Goal: Task Accomplishment & Management: Use online tool/utility

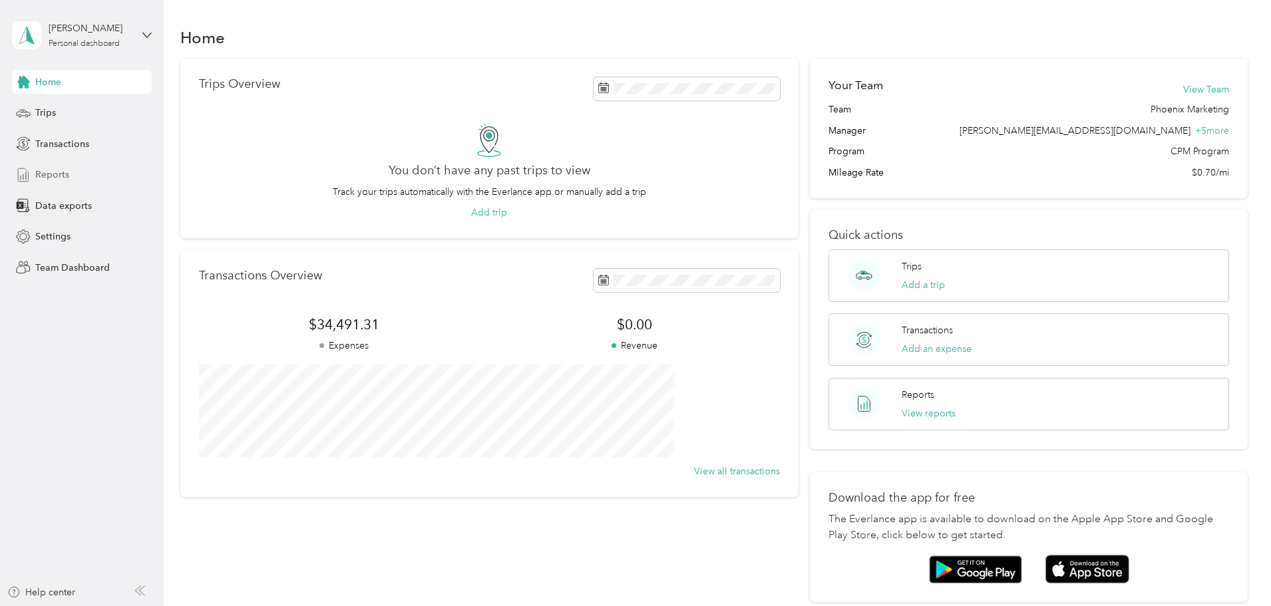
click at [56, 178] on span "Reports" at bounding box center [52, 175] width 34 height 14
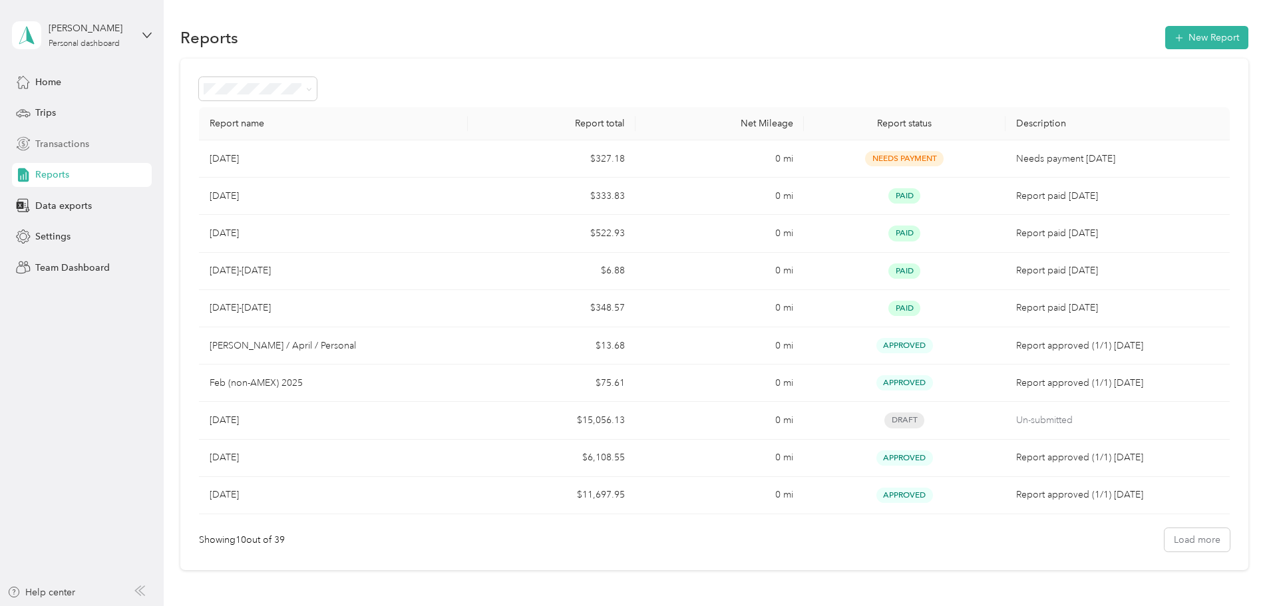
click at [94, 142] on div "Transactions" at bounding box center [82, 144] width 140 height 24
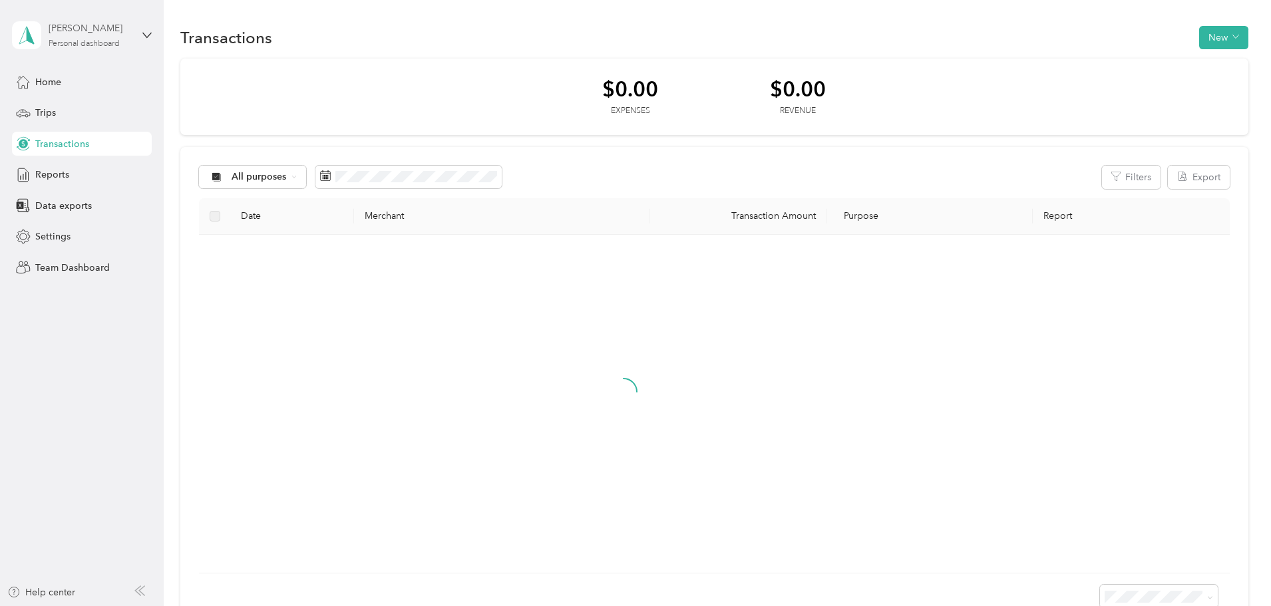
click at [86, 37] on div "[PERSON_NAME] Personal dashboard" at bounding box center [90, 34] width 83 height 27
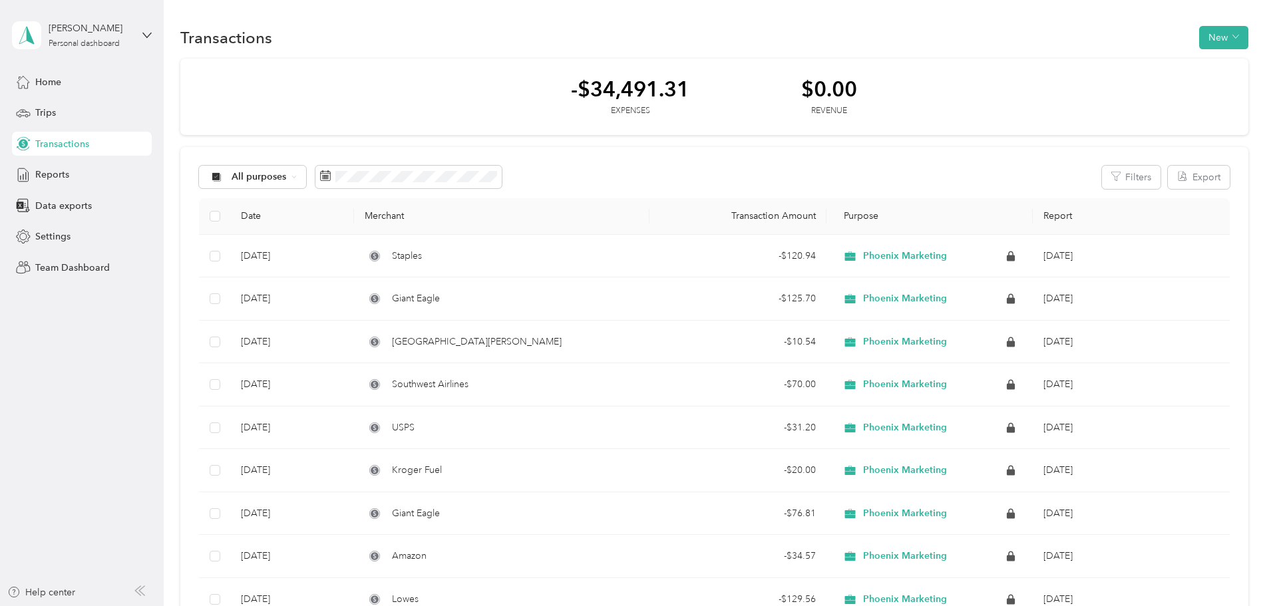
click at [102, 112] on div "Team dashboard" at bounding box center [152, 109] width 262 height 23
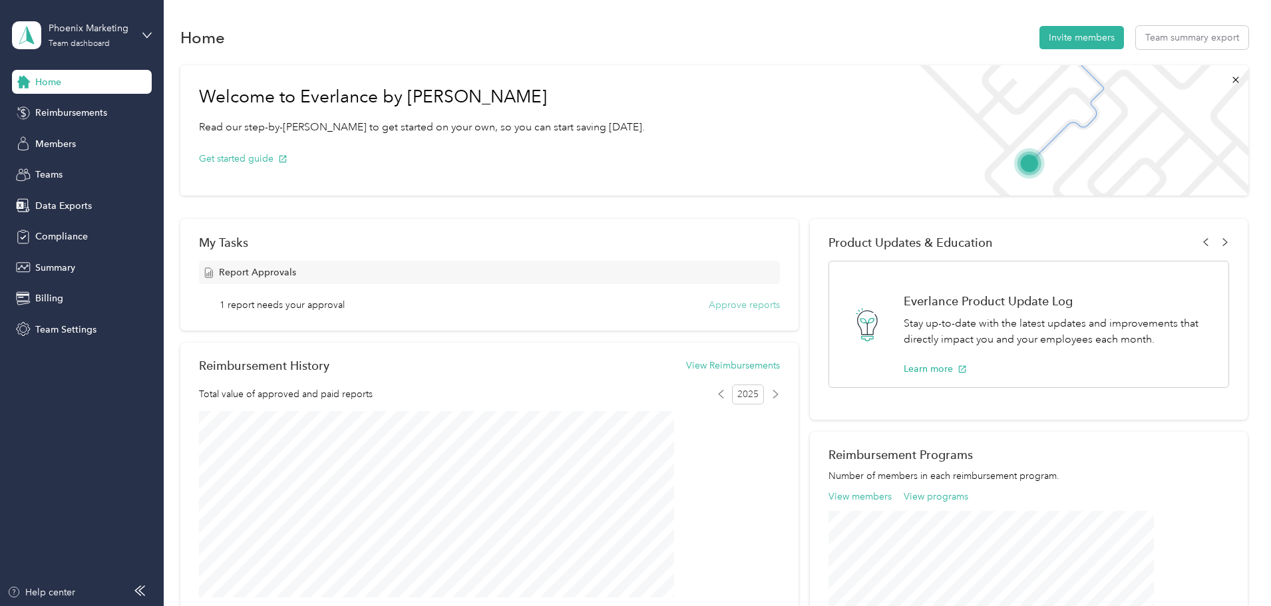
click at [751, 302] on button "Approve reports" at bounding box center [744, 305] width 71 height 14
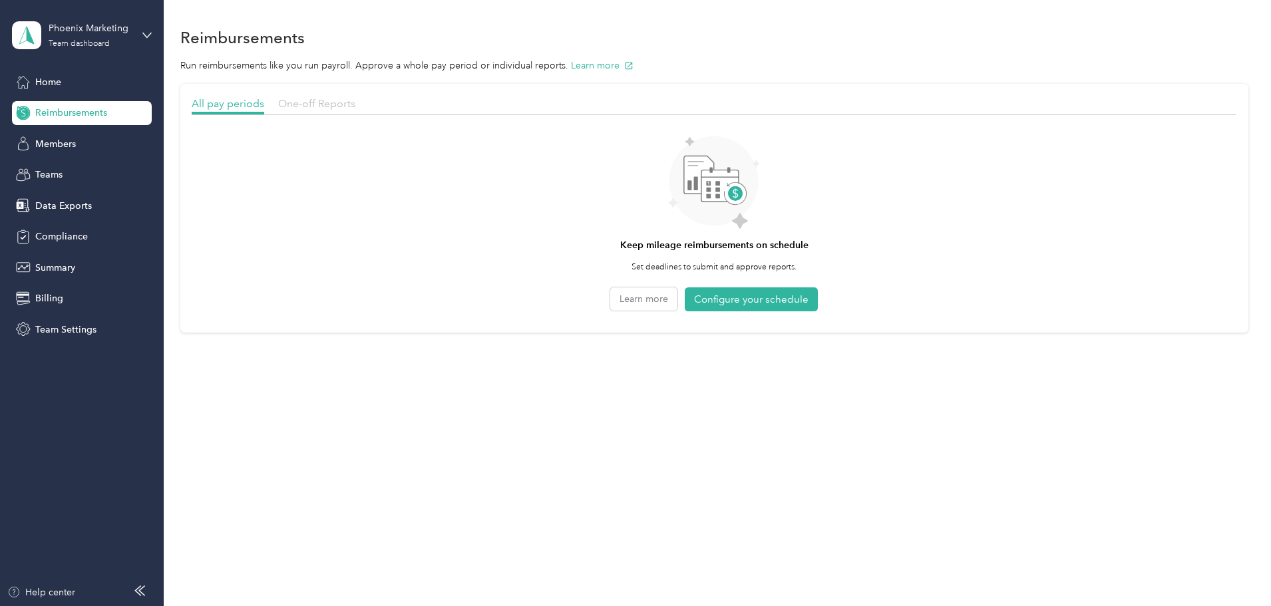
click at [355, 103] on span "One-off Reports" at bounding box center [316, 103] width 77 height 13
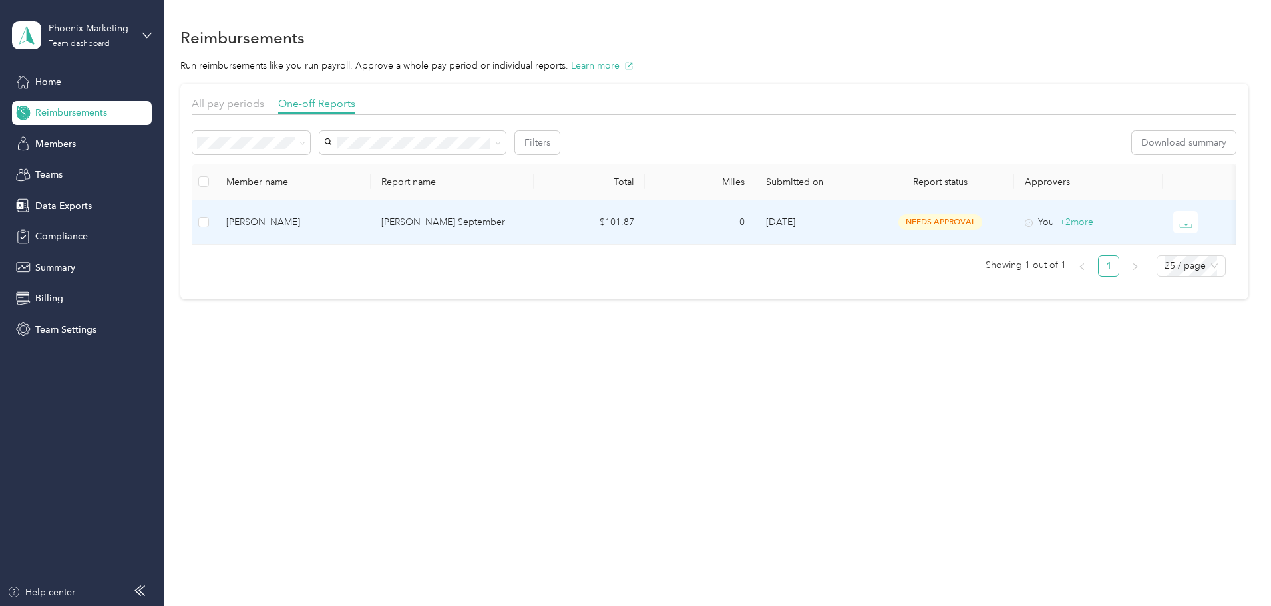
click at [360, 224] on div "[PERSON_NAME]" at bounding box center [293, 222] width 134 height 15
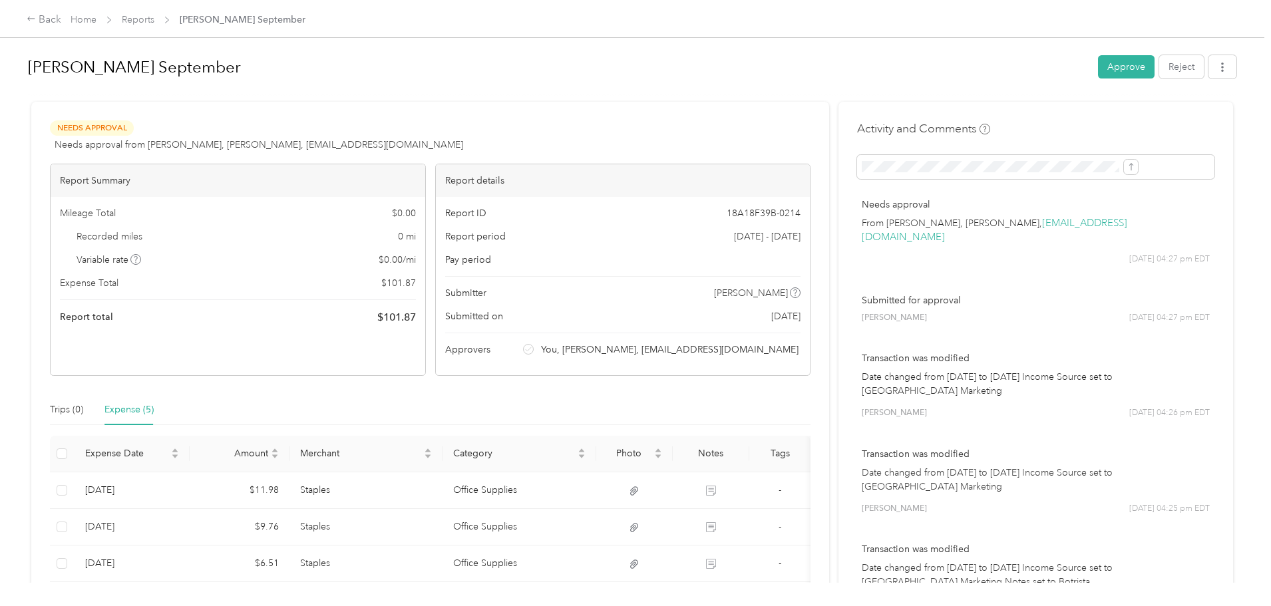
click at [200, 75] on h1 "[PERSON_NAME] September" at bounding box center [558, 67] width 1061 height 32
click at [1209, 59] on button "button" at bounding box center [1223, 66] width 28 height 23
click at [154, 27] on span "Reports" at bounding box center [138, 20] width 33 height 14
click at [184, 6] on div "Back Home Reports [PERSON_NAME] September" at bounding box center [635, 18] width 1271 height 37
click at [97, 16] on link "Home" at bounding box center [84, 19] width 26 height 11
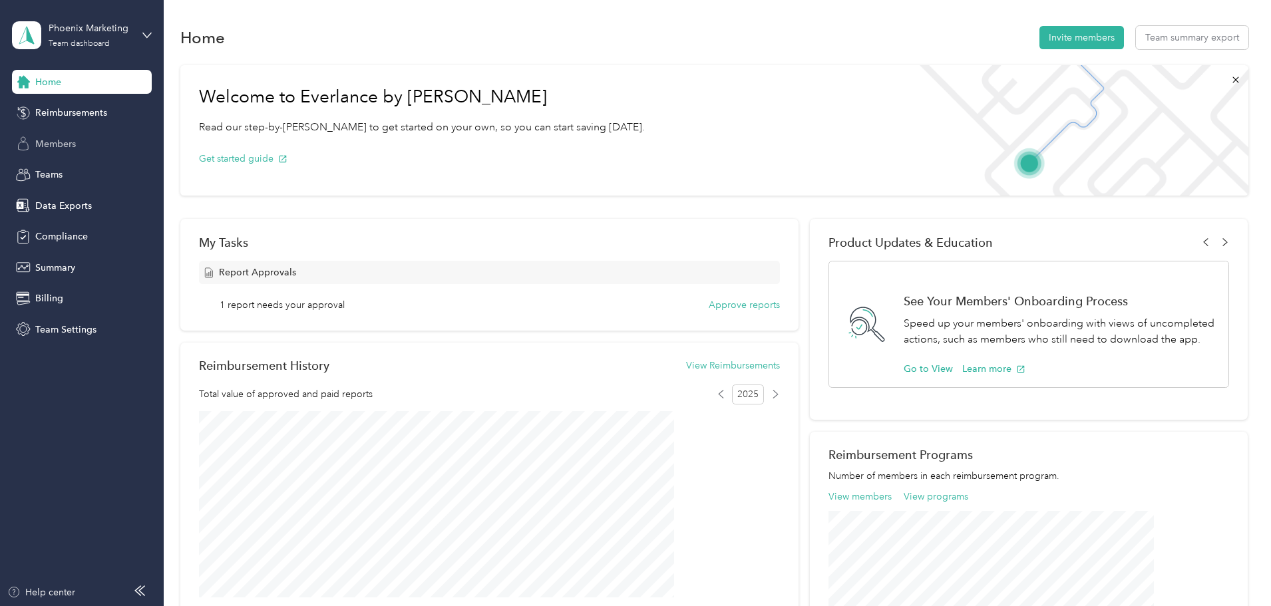
click at [57, 140] on span "Members" at bounding box center [55, 144] width 41 height 14
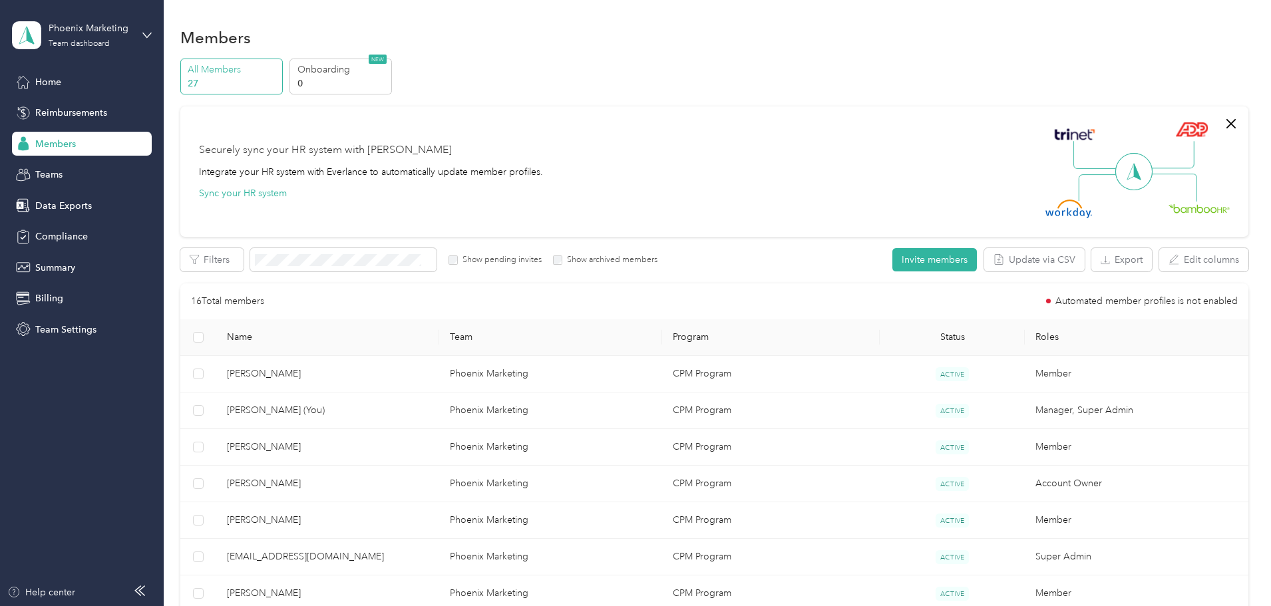
scroll to position [266, 0]
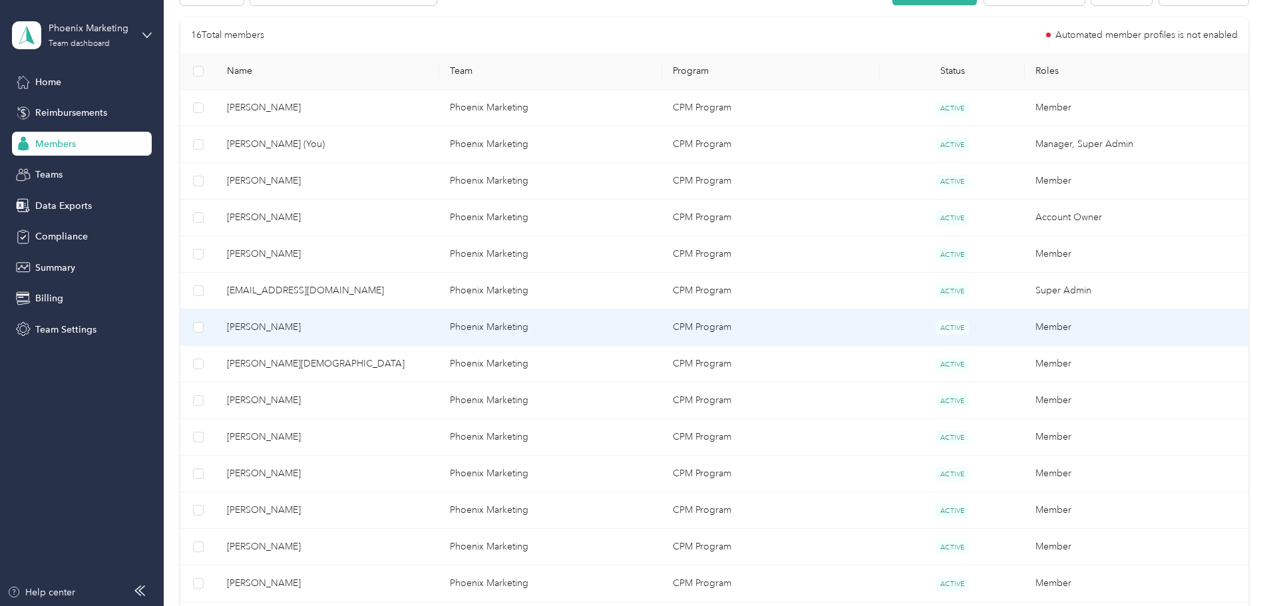
click at [339, 336] on td "[PERSON_NAME]" at bounding box center [327, 328] width 223 height 37
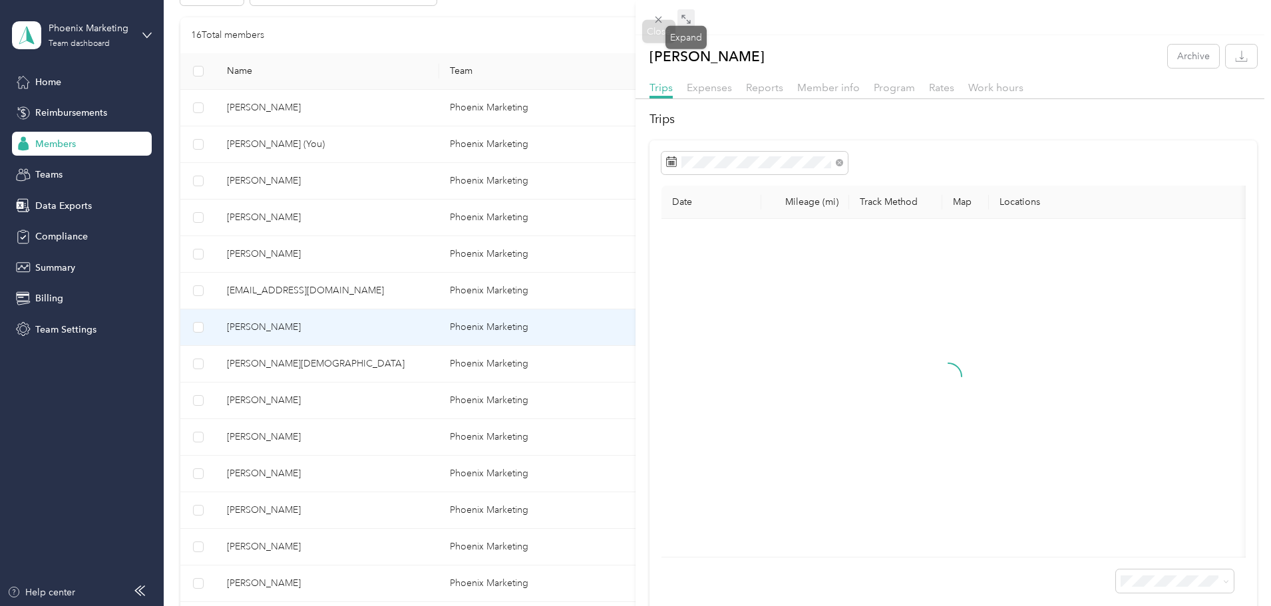
click at [686, 14] on icon at bounding box center [686, 19] width 11 height 11
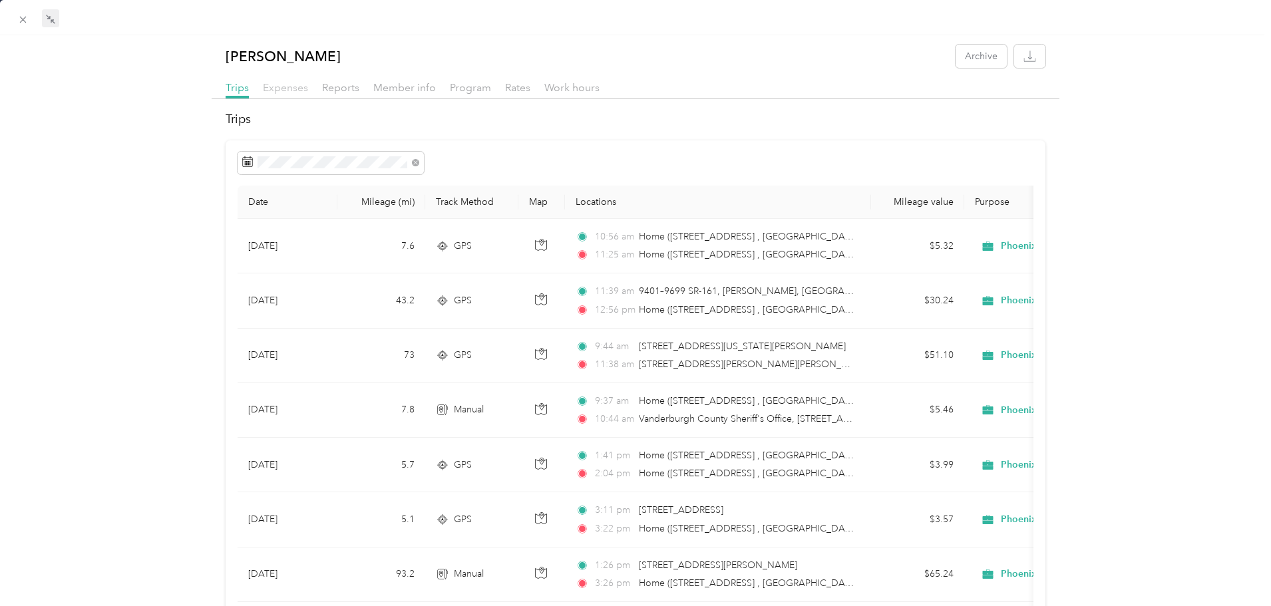
click at [294, 91] on span "Expenses" at bounding box center [285, 87] width 45 height 13
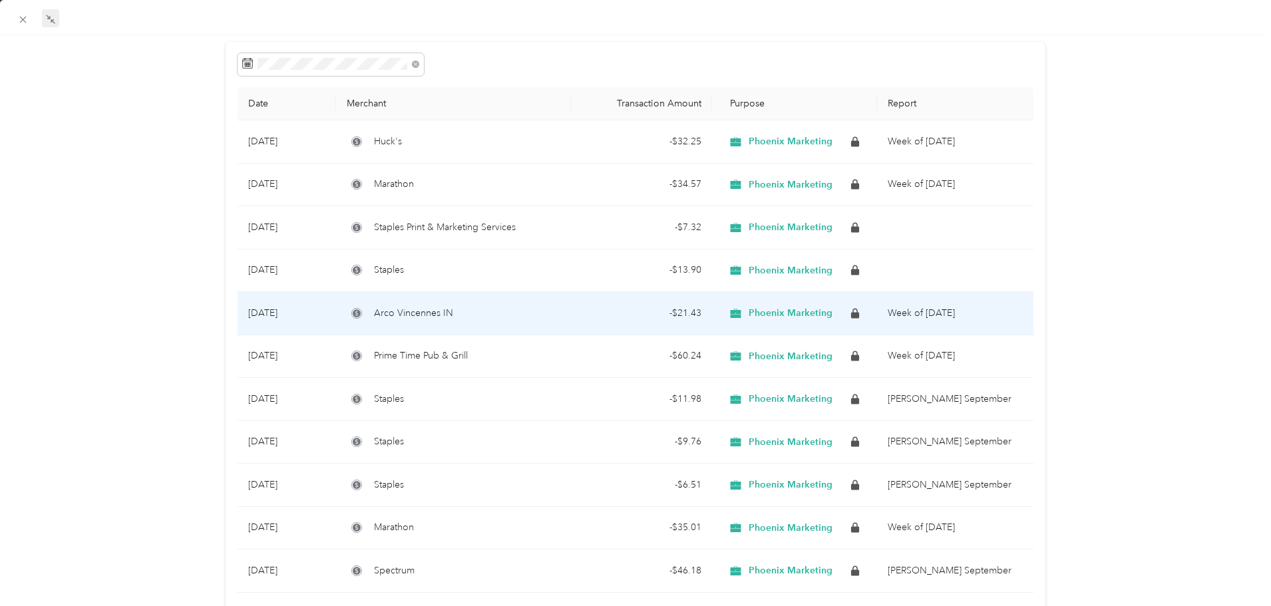
scroll to position [133, 0]
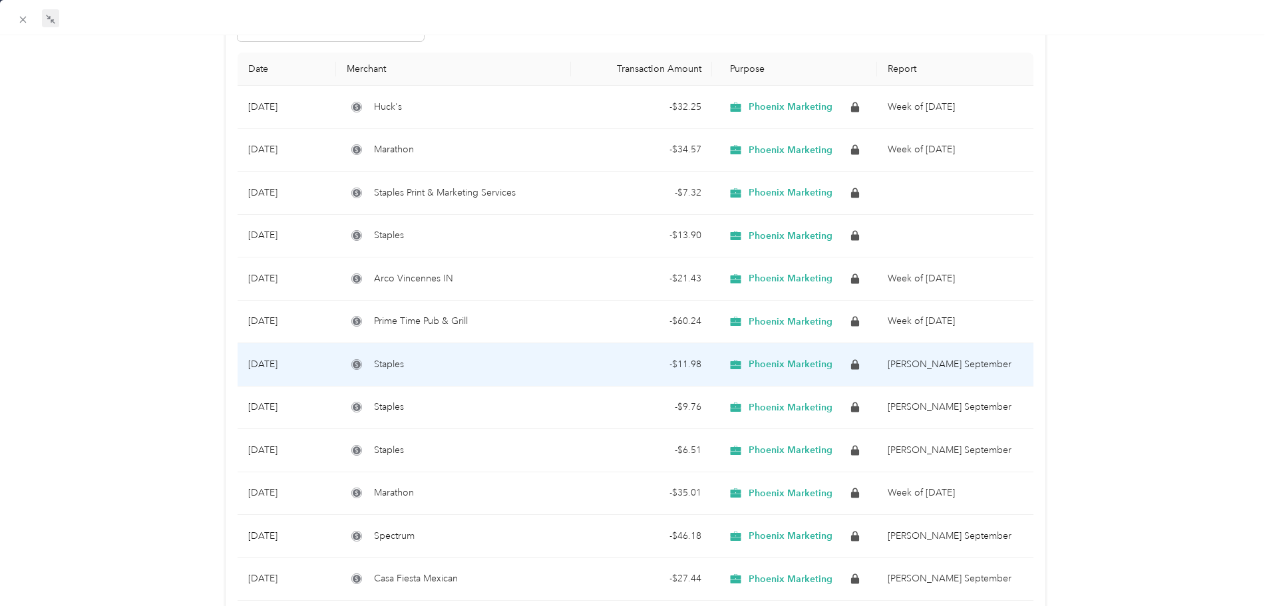
click at [560, 369] on td "Staples" at bounding box center [453, 364] width 235 height 43
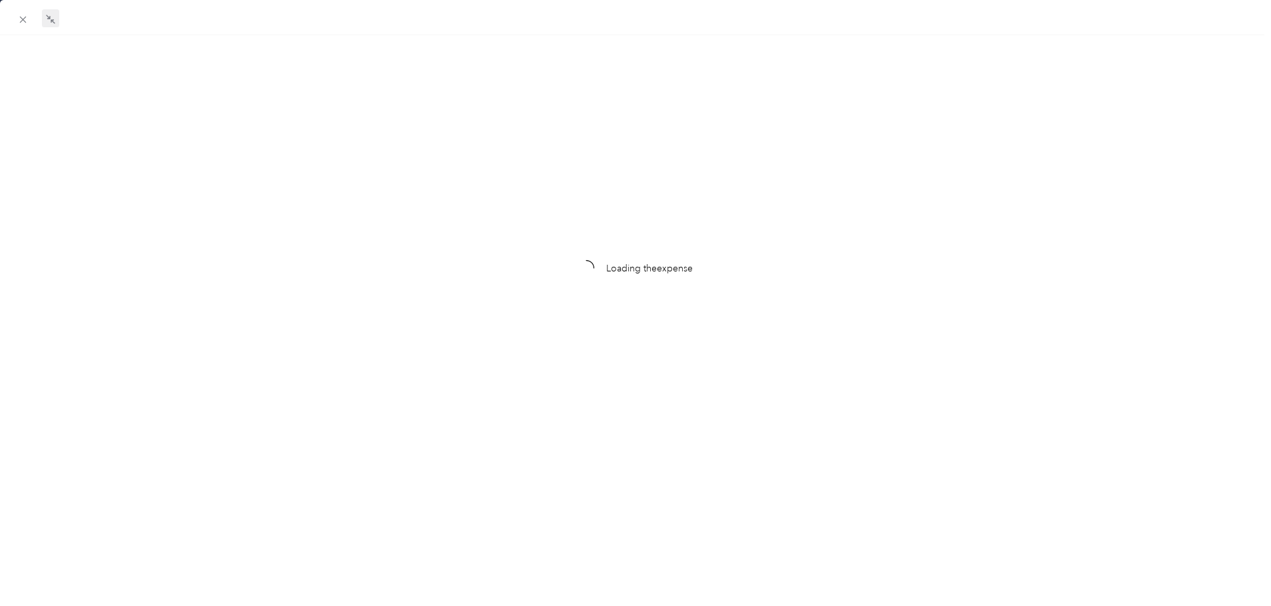
scroll to position [17, 0]
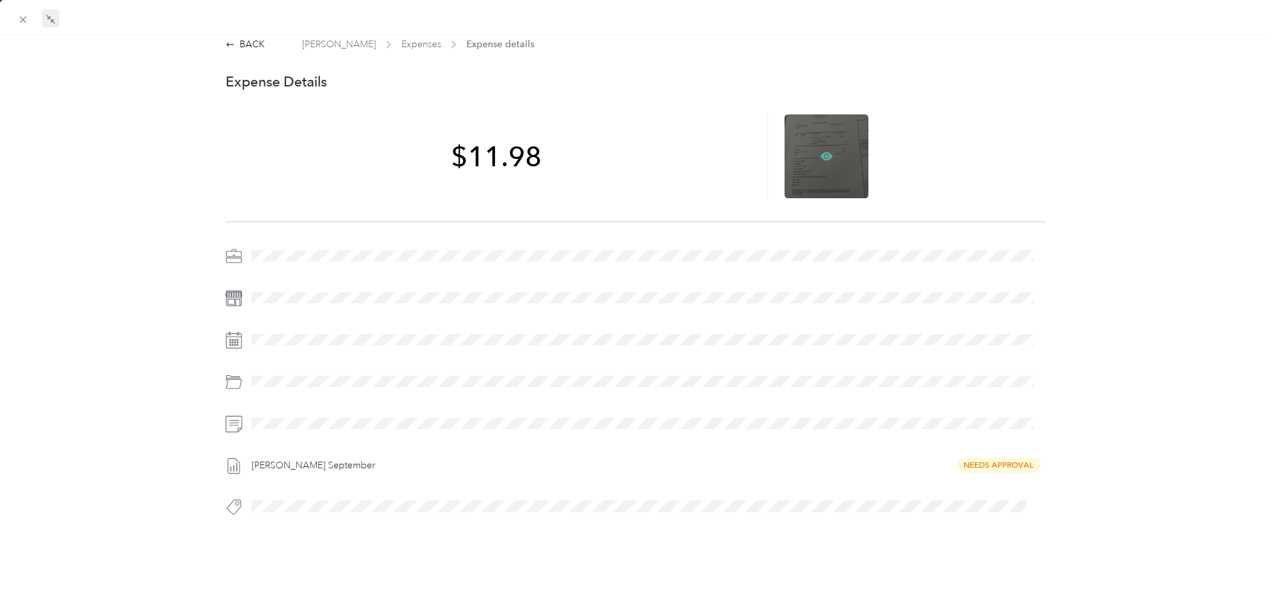
click at [821, 152] on icon at bounding box center [827, 156] width 12 height 8
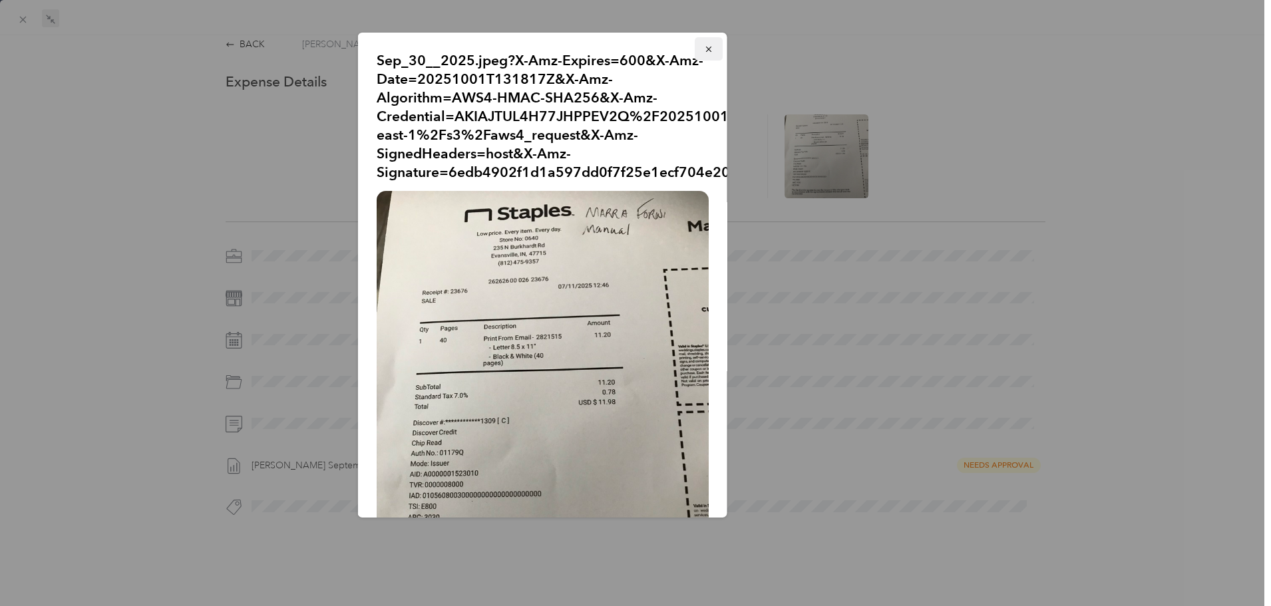
click at [695, 58] on button "button" at bounding box center [709, 48] width 28 height 23
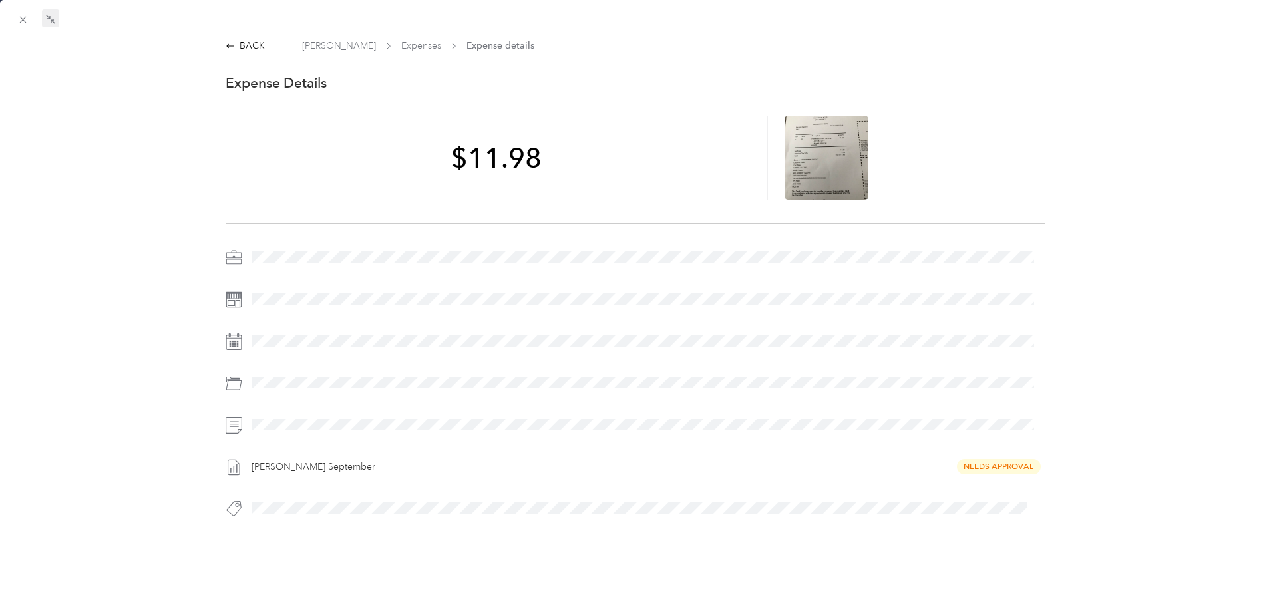
scroll to position [0, 0]
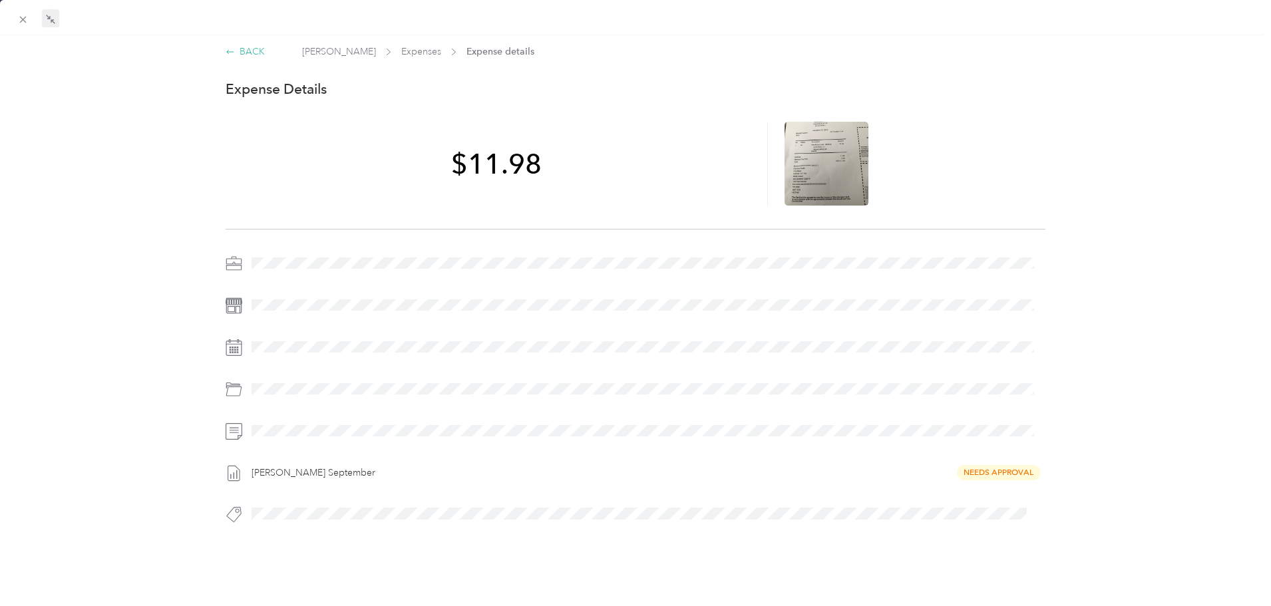
click at [247, 52] on div "BACK" at bounding box center [245, 52] width 39 height 14
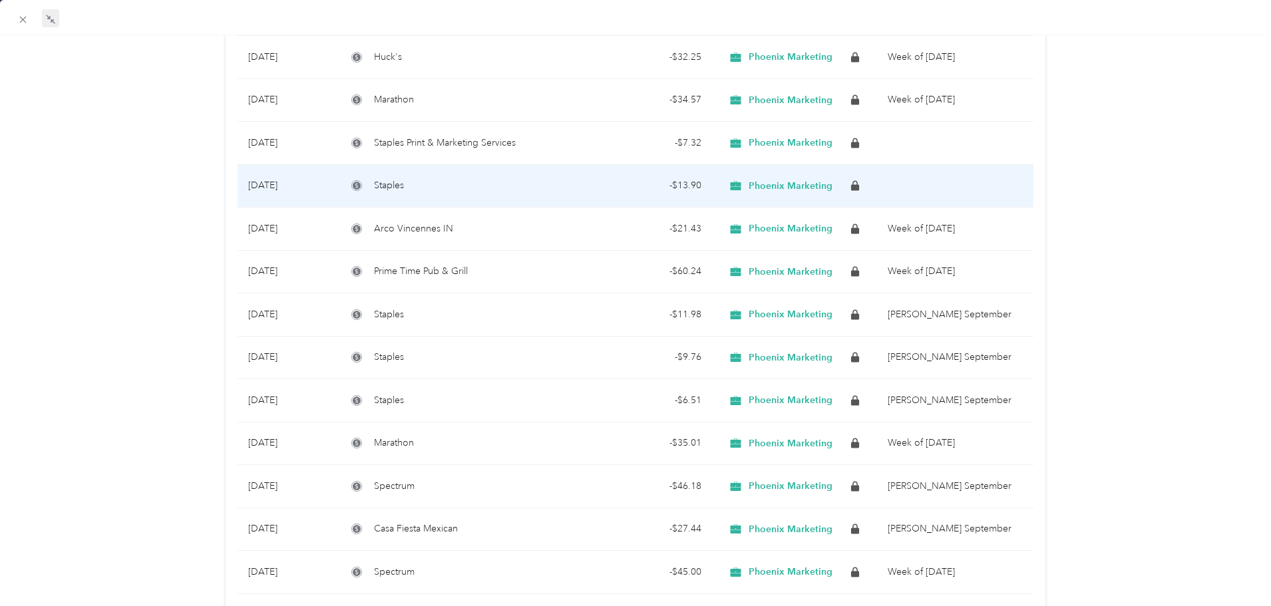
scroll to position [200, 0]
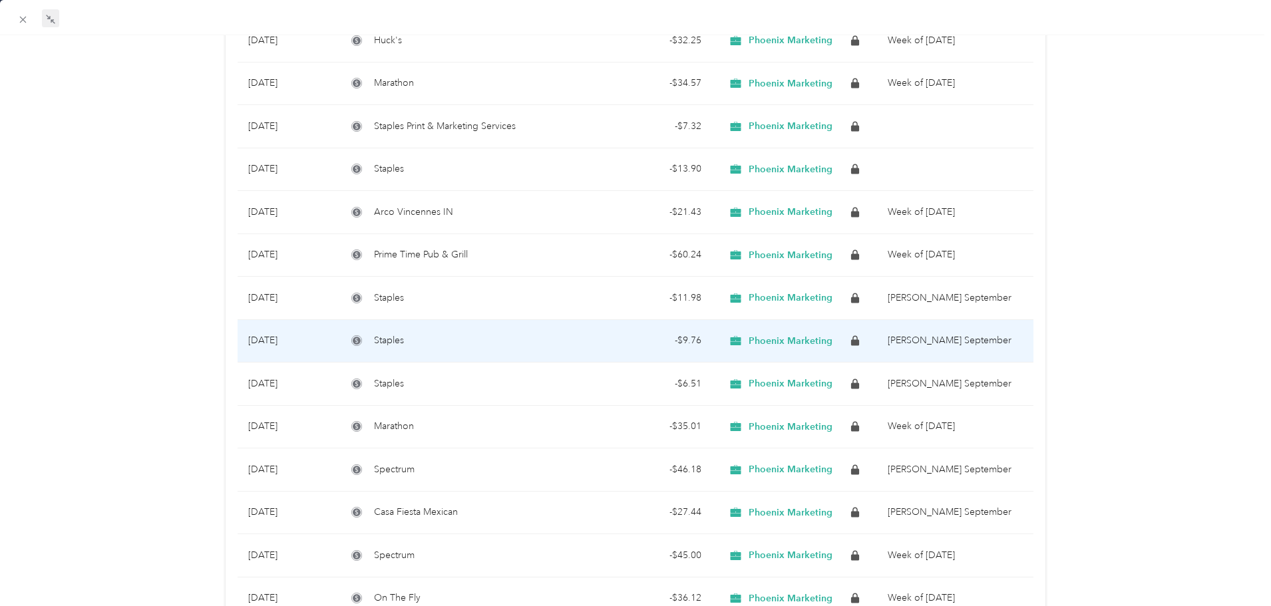
click at [598, 347] on div "- $9.76" at bounding box center [642, 340] width 120 height 15
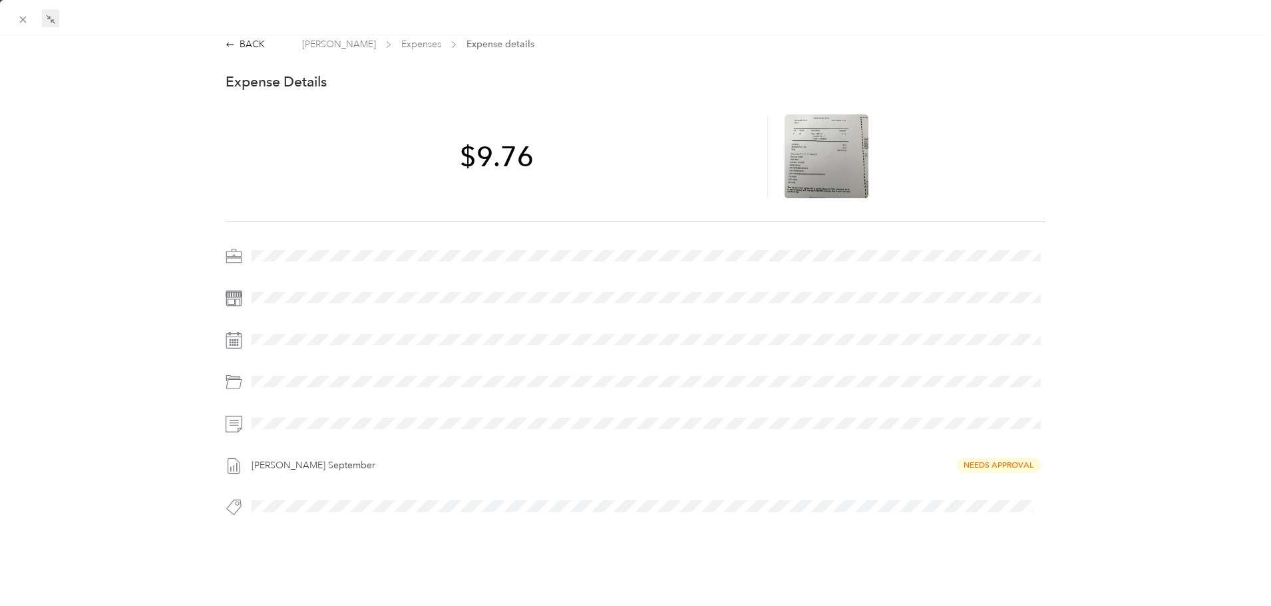
scroll to position [17, 0]
click at [821, 150] on icon at bounding box center [827, 156] width 12 height 12
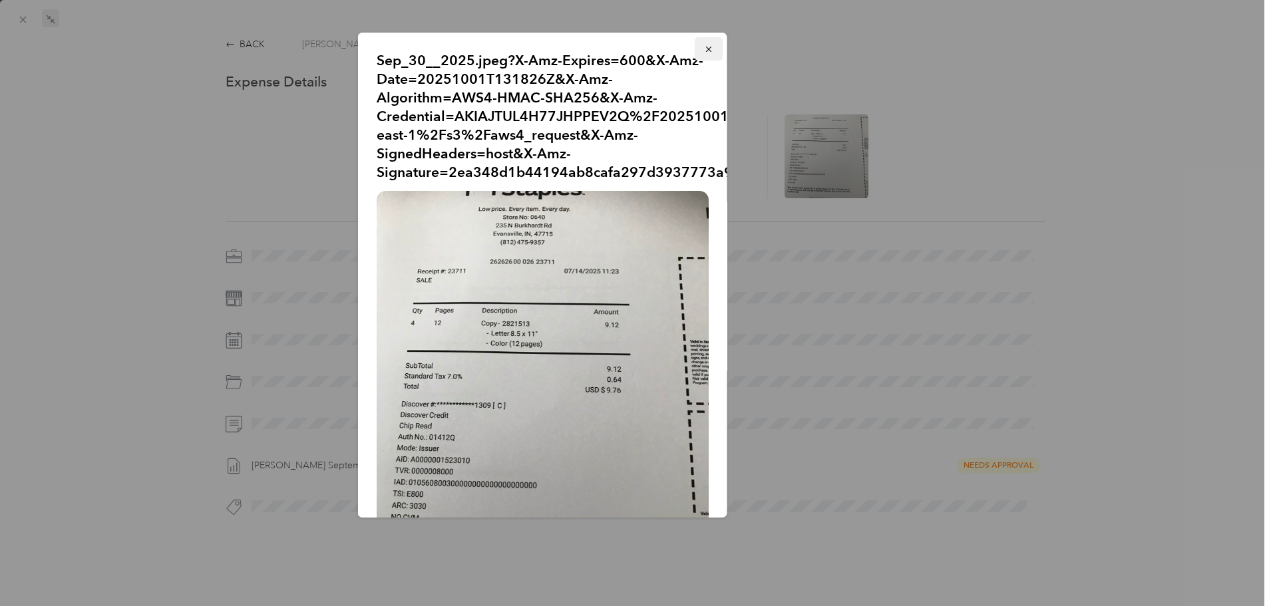
click at [704, 51] on button "button" at bounding box center [709, 48] width 28 height 23
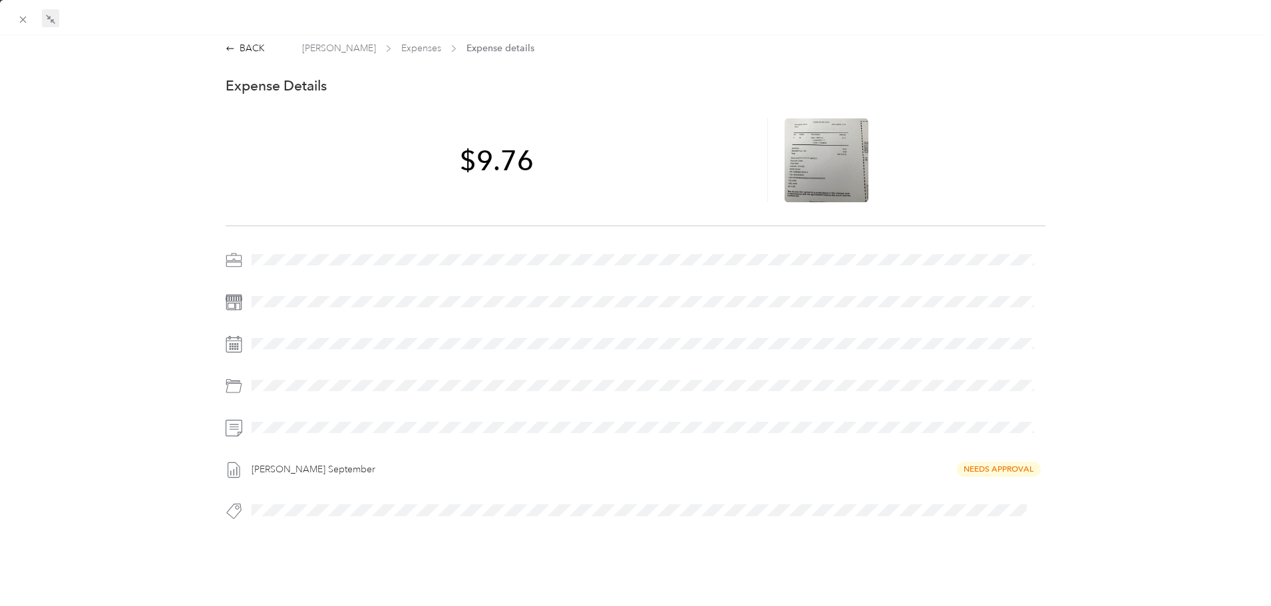
scroll to position [0, 0]
click at [243, 53] on div "BACK" at bounding box center [245, 52] width 39 height 14
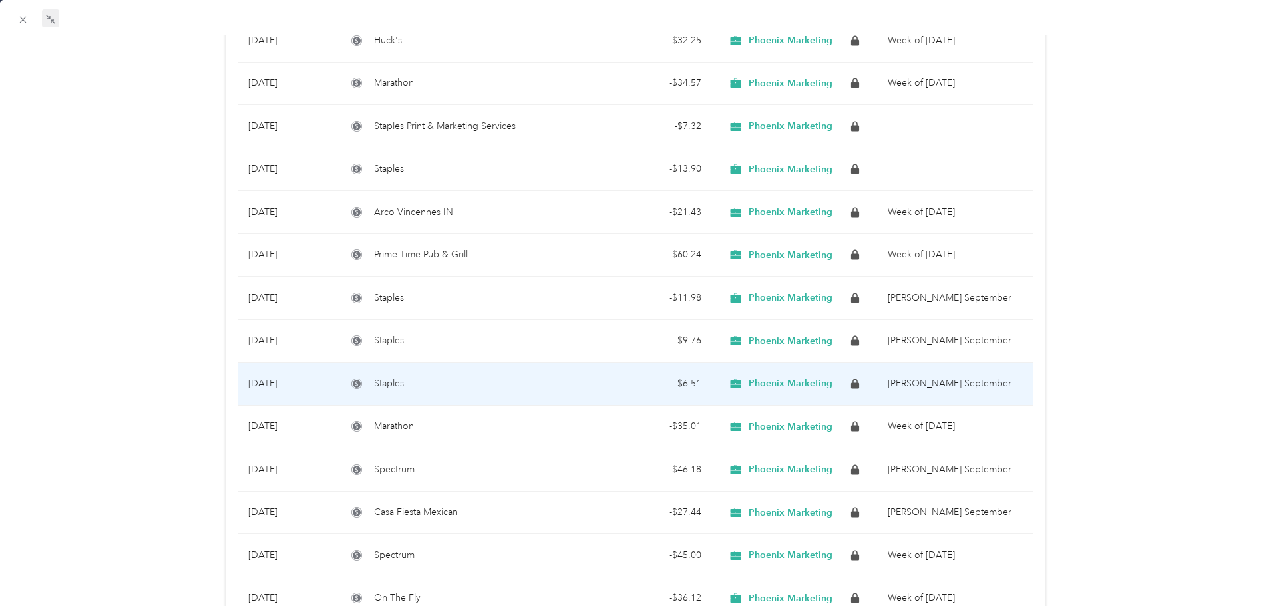
click at [441, 389] on div "Staples" at bounding box center [454, 384] width 214 height 15
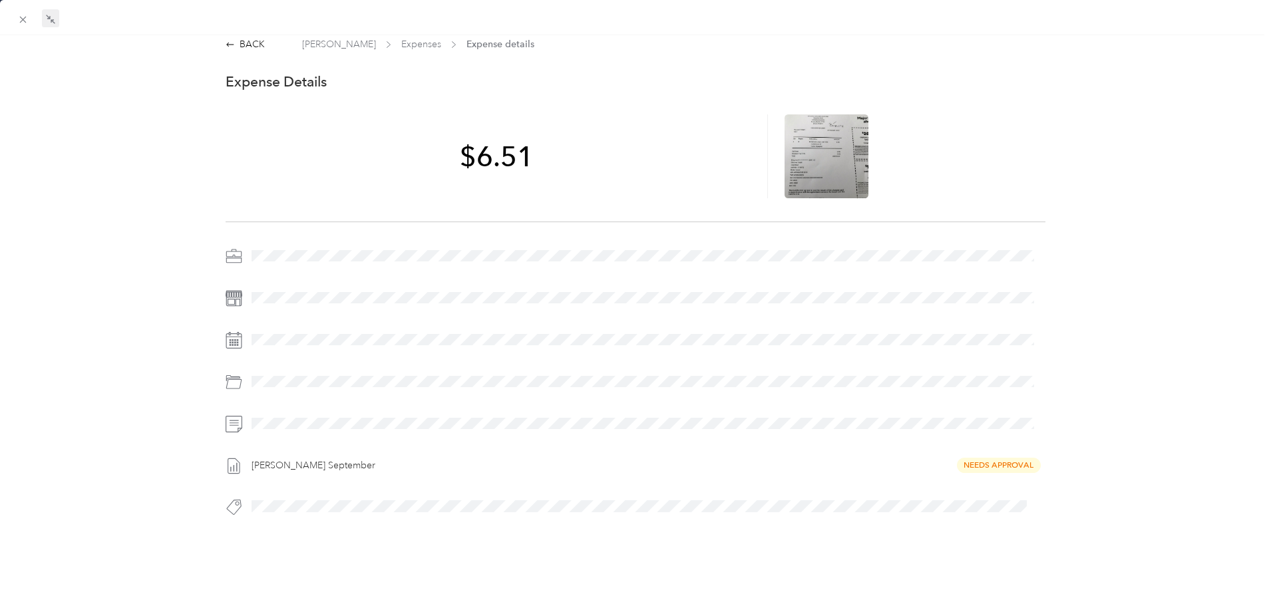
scroll to position [17, 0]
click at [821, 150] on icon at bounding box center [827, 156] width 12 height 12
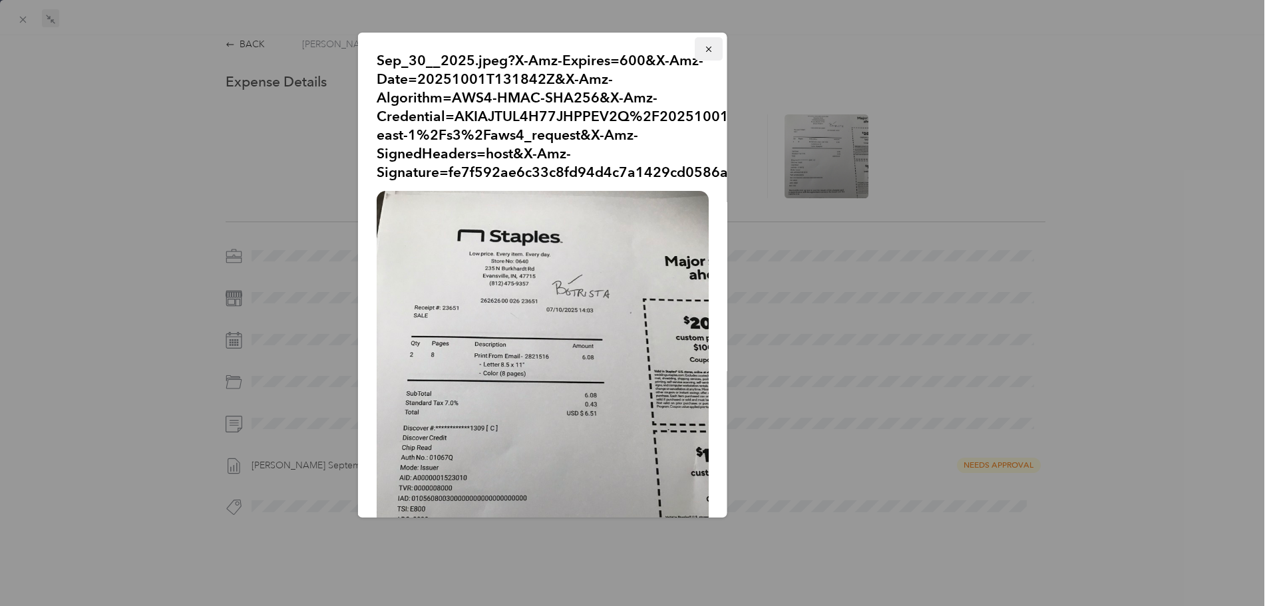
click at [704, 46] on icon "button" at bounding box center [708, 49] width 9 height 9
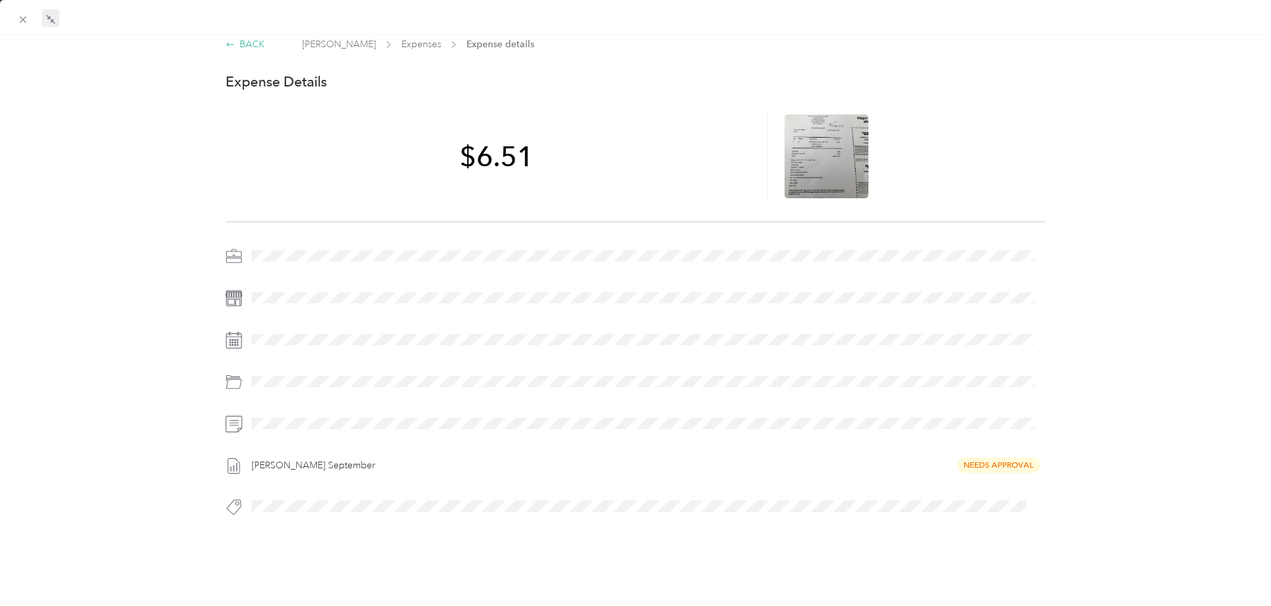
click at [248, 37] on div "BACK" at bounding box center [245, 44] width 39 height 14
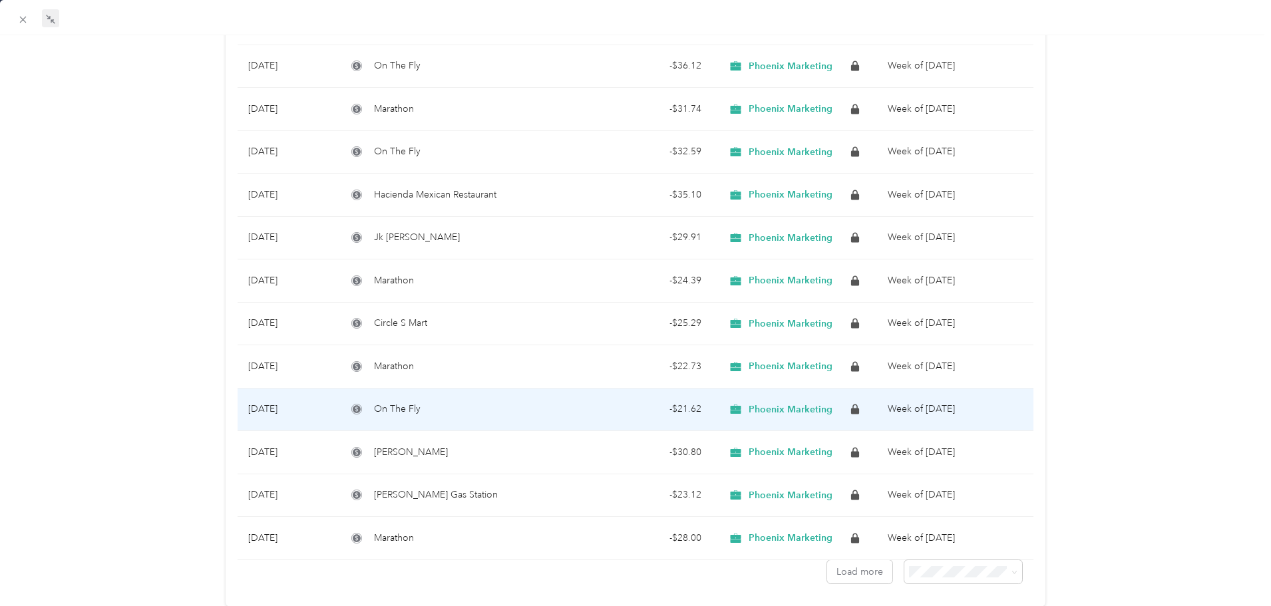
scroll to position [782, 0]
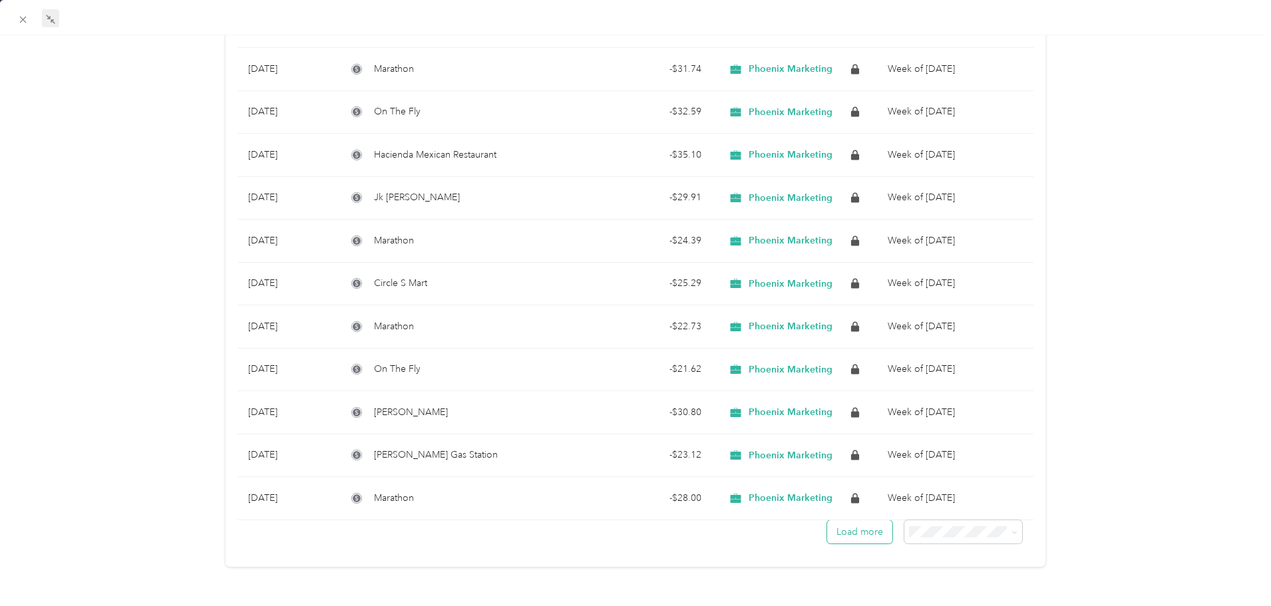
click at [851, 523] on button "Load more" at bounding box center [859, 531] width 65 height 23
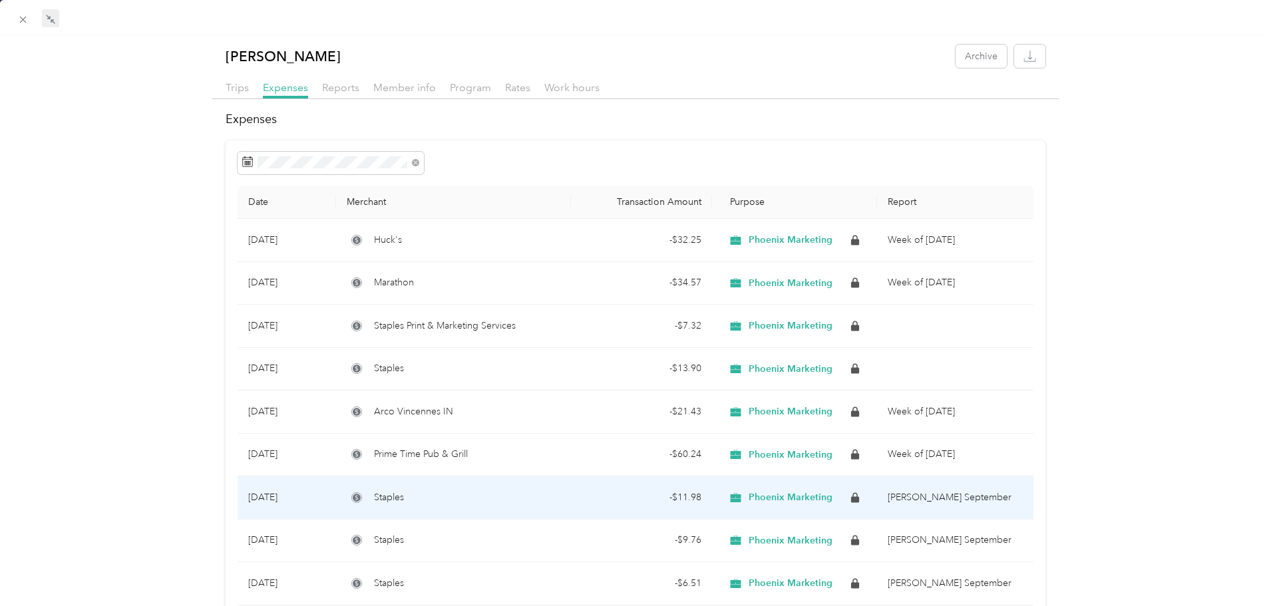
scroll to position [67, 0]
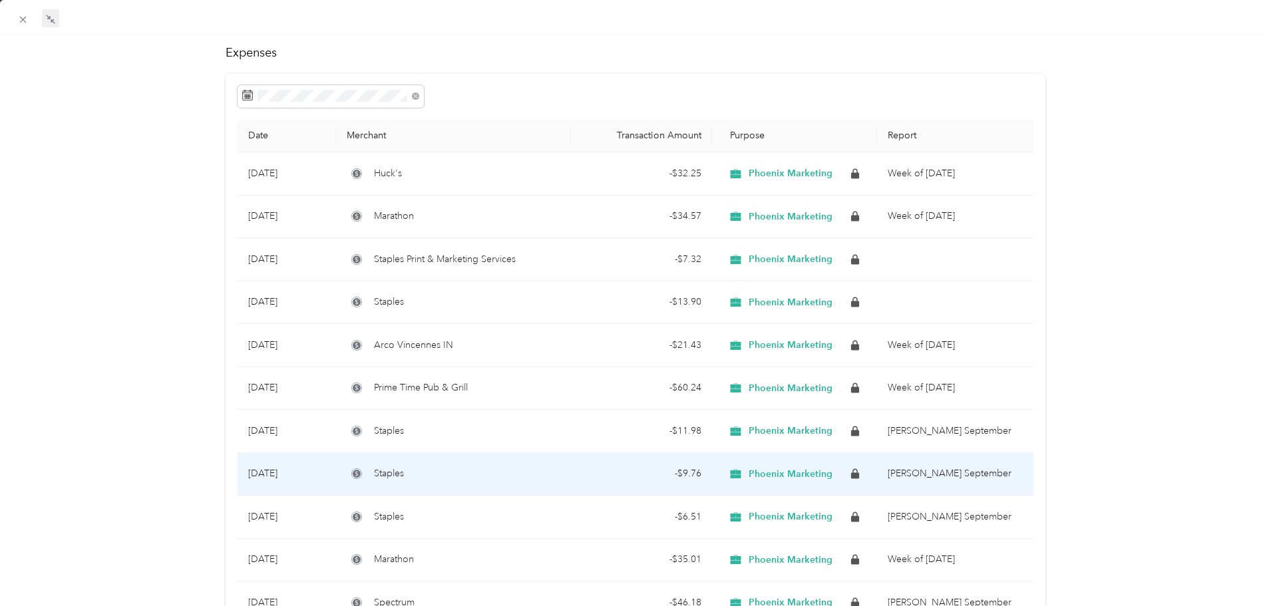
click at [509, 476] on div "Staples" at bounding box center [454, 474] width 214 height 15
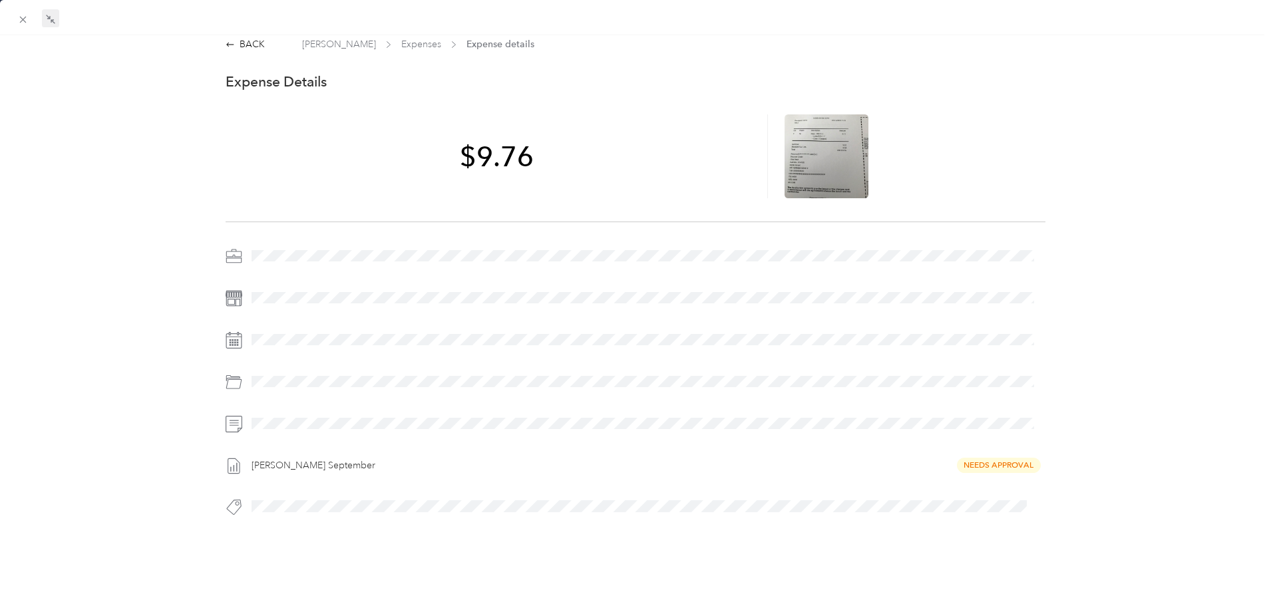
scroll to position [17, 0]
click at [823, 152] on icon at bounding box center [827, 156] width 12 height 8
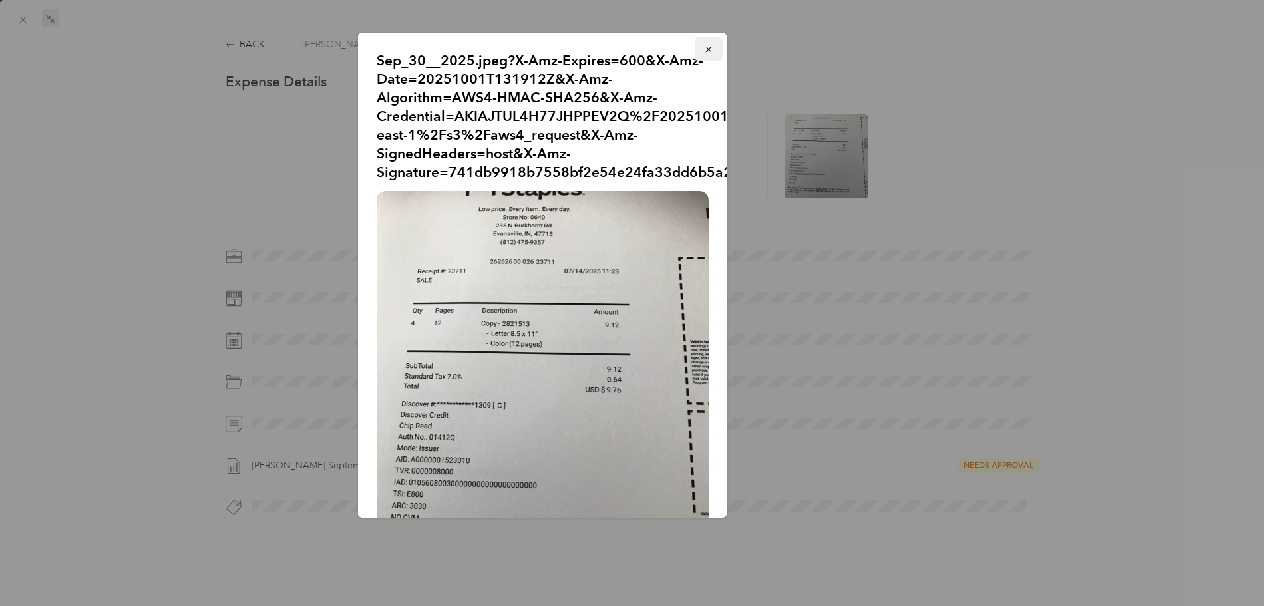
click at [704, 51] on icon "button" at bounding box center [708, 49] width 9 height 9
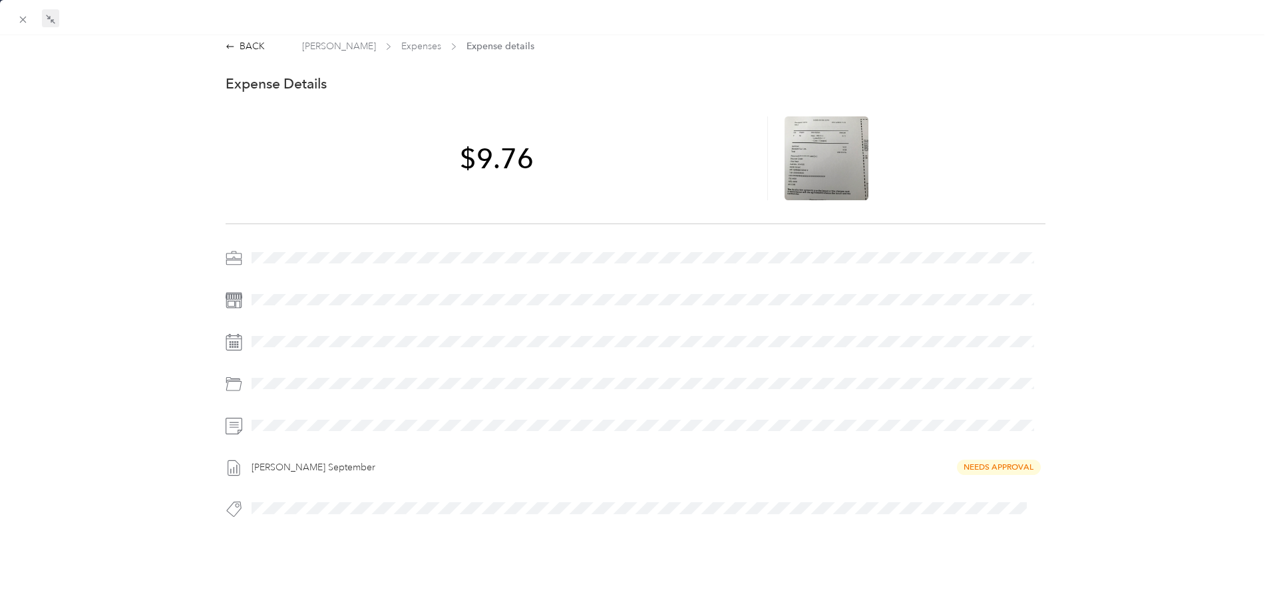
scroll to position [0, 0]
click at [254, 53] on div "BACK" at bounding box center [245, 52] width 39 height 14
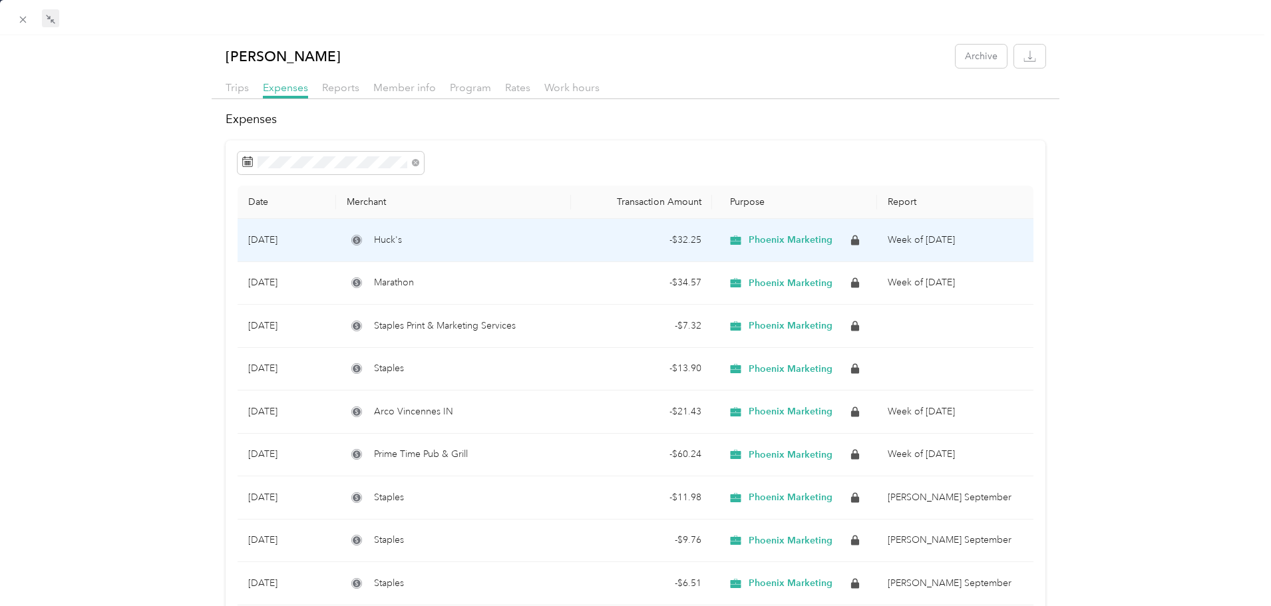
click at [505, 220] on td "Huck's" at bounding box center [453, 240] width 235 height 43
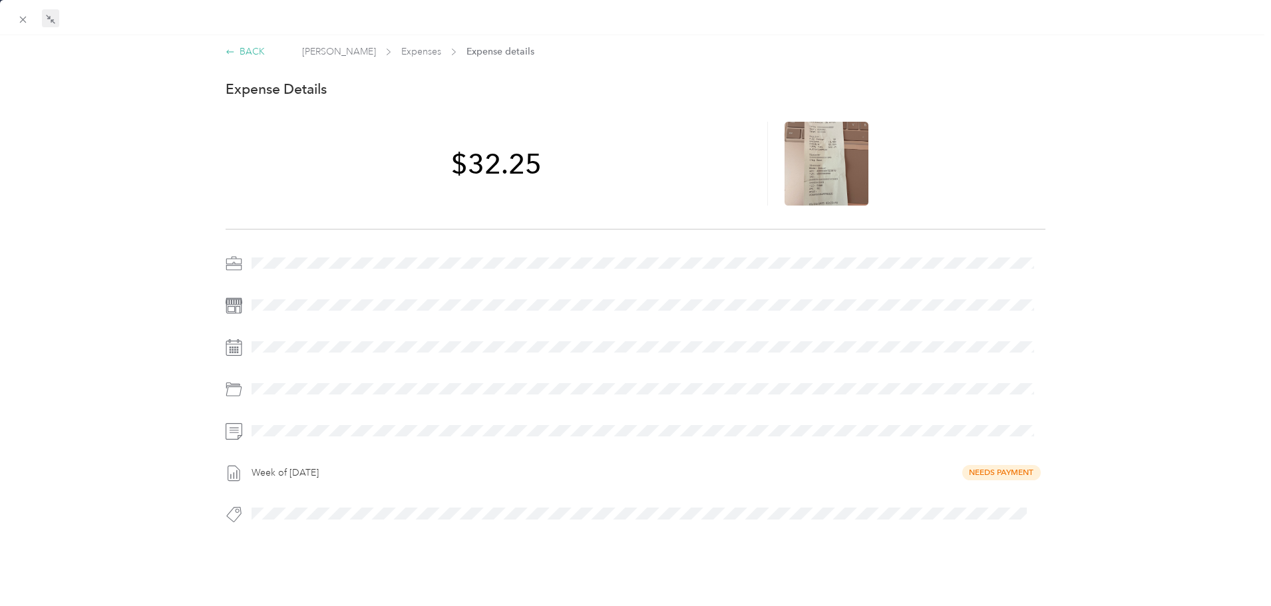
click at [245, 53] on div "BACK" at bounding box center [245, 52] width 39 height 14
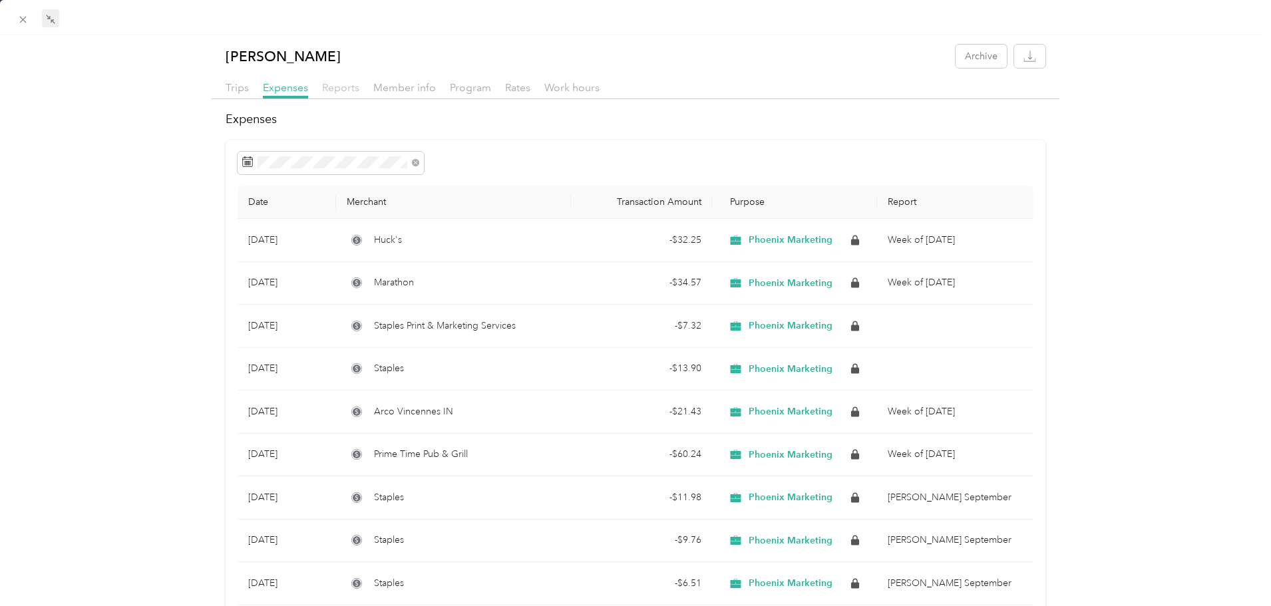
click at [339, 83] on span "Reports" at bounding box center [340, 87] width 37 height 13
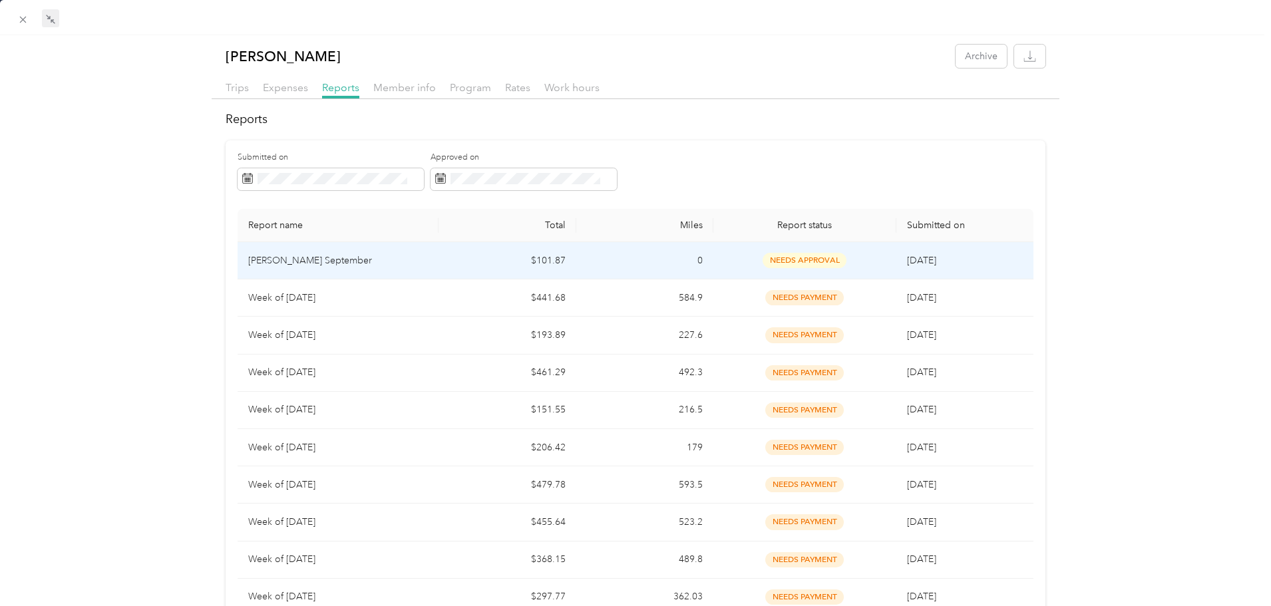
click at [367, 264] on p "[PERSON_NAME] September" at bounding box center [338, 261] width 180 height 15
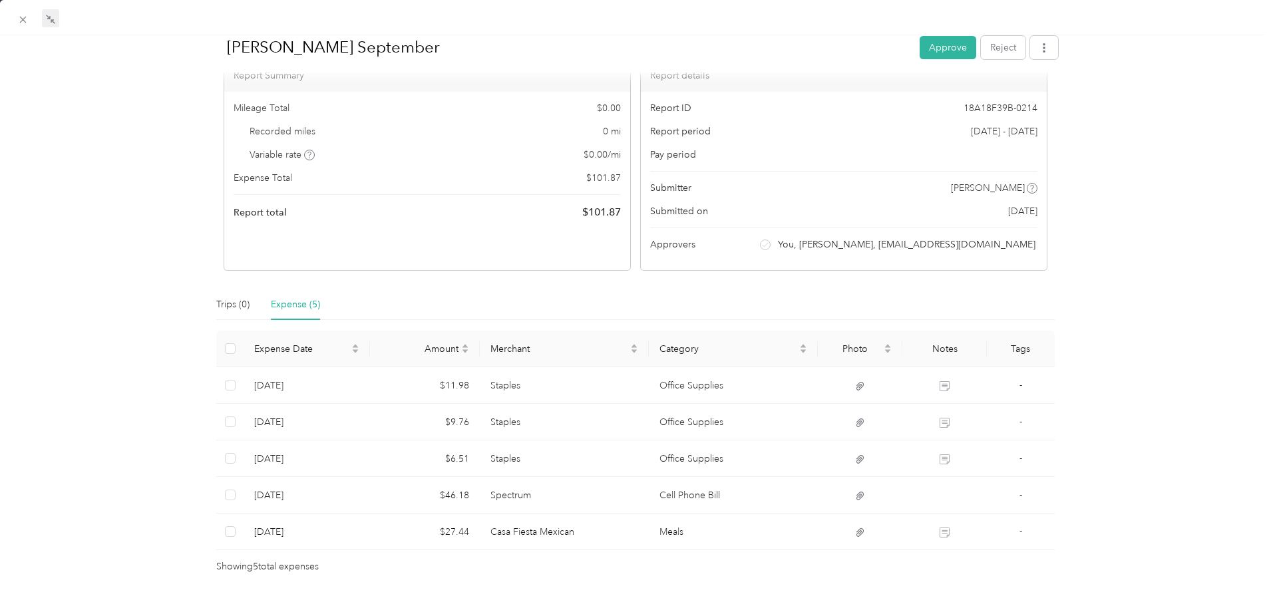
scroll to position [133, 0]
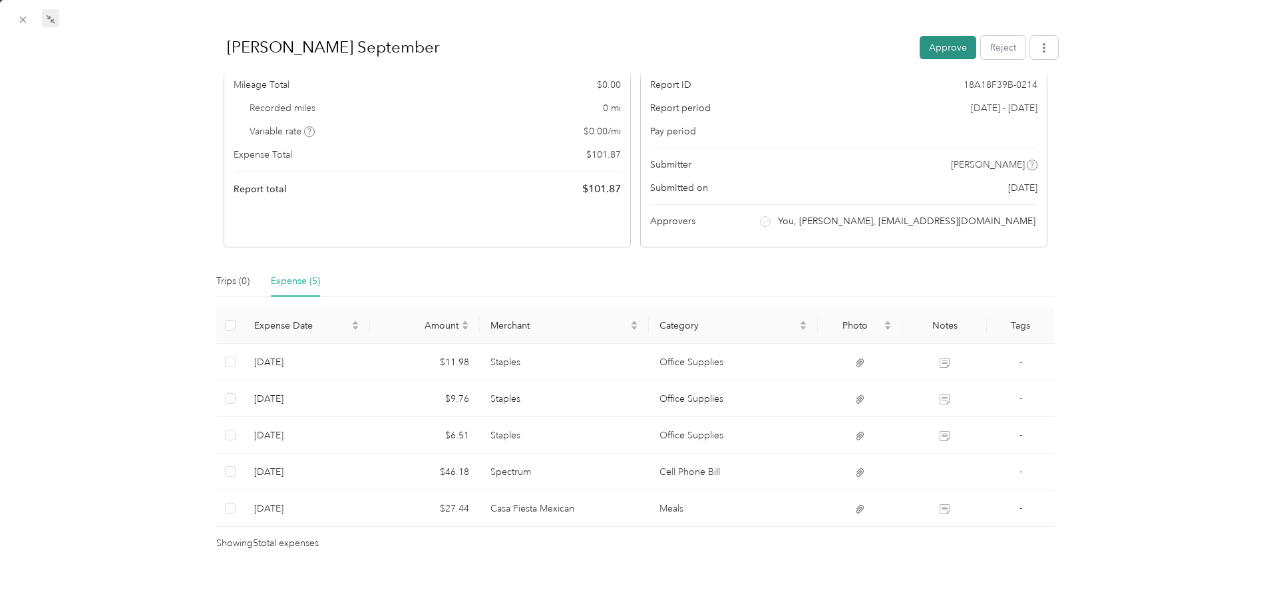
click at [948, 50] on button "Approve" at bounding box center [948, 46] width 57 height 23
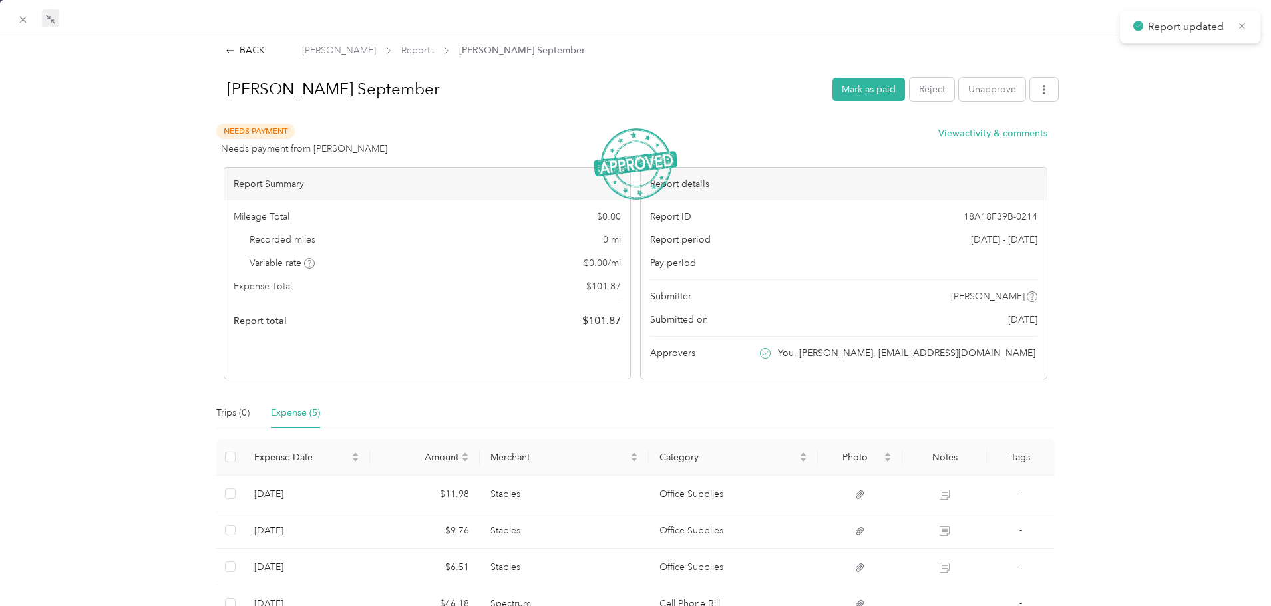
scroll to position [0, 0]
click at [401, 49] on span "Reports" at bounding box center [417, 52] width 33 height 14
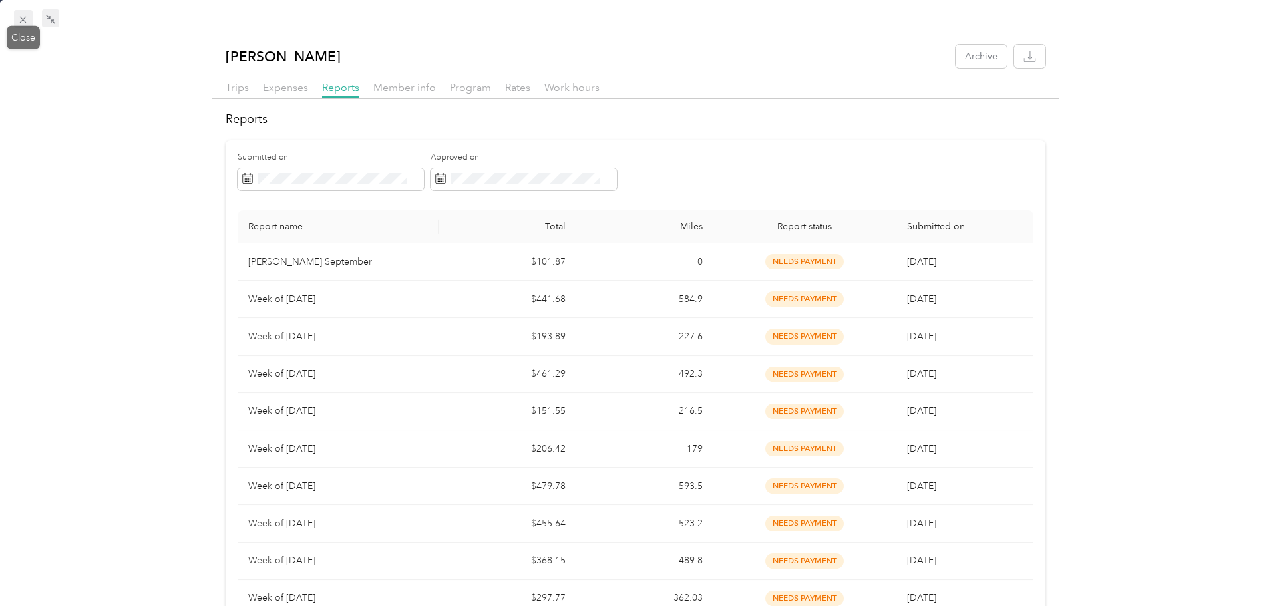
click at [20, 19] on icon at bounding box center [22, 19] width 11 height 11
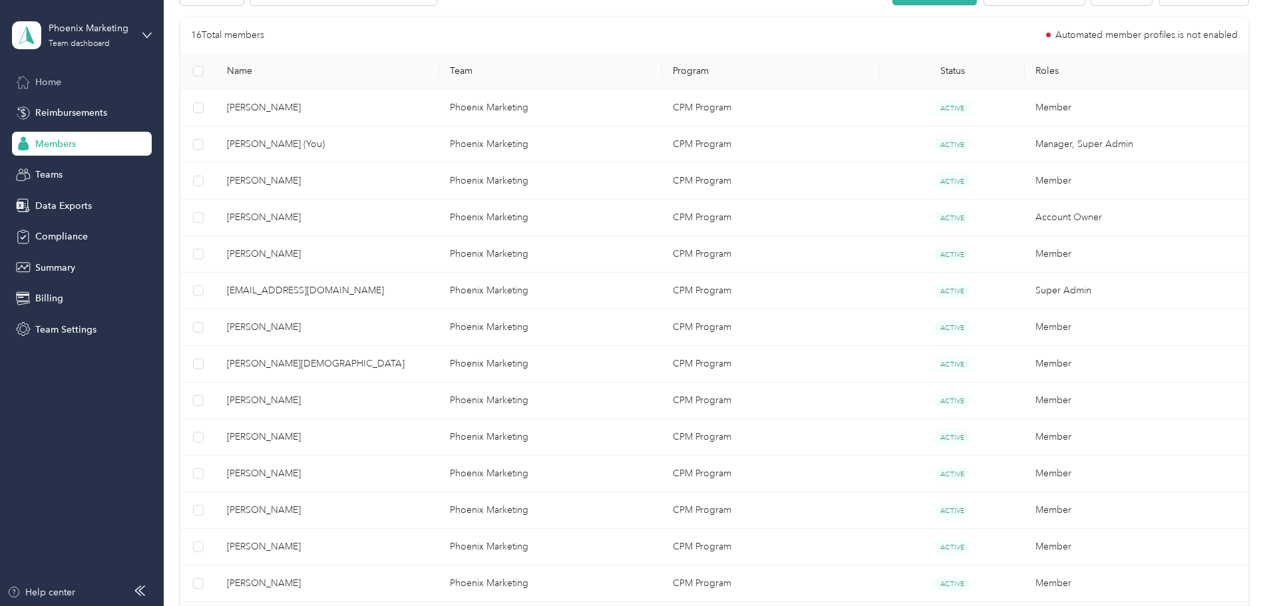
click at [45, 79] on span "Home" at bounding box center [48, 82] width 26 height 14
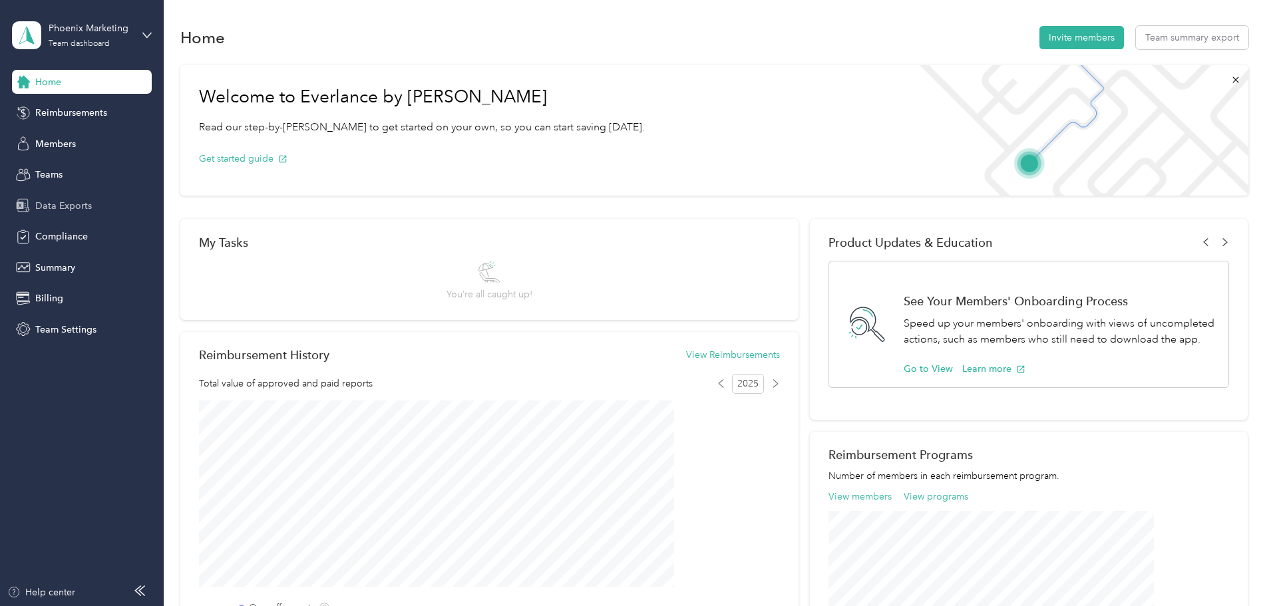
click at [83, 204] on span "Data Exports" at bounding box center [63, 206] width 57 height 14
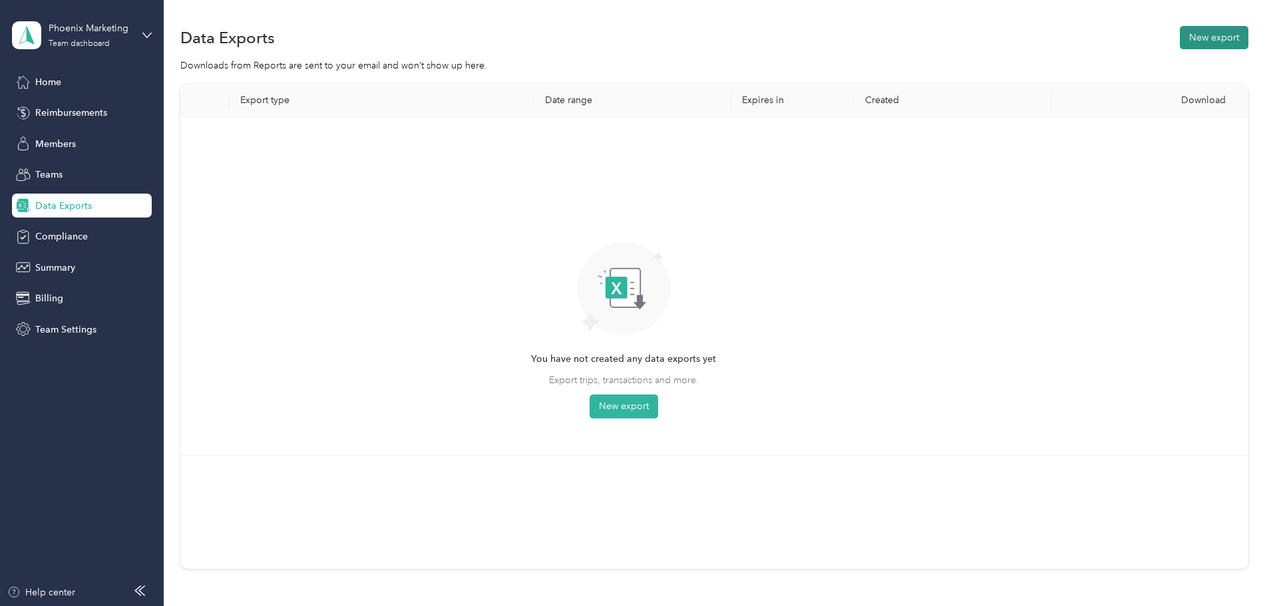
click at [1180, 33] on button "New export" at bounding box center [1214, 37] width 69 height 23
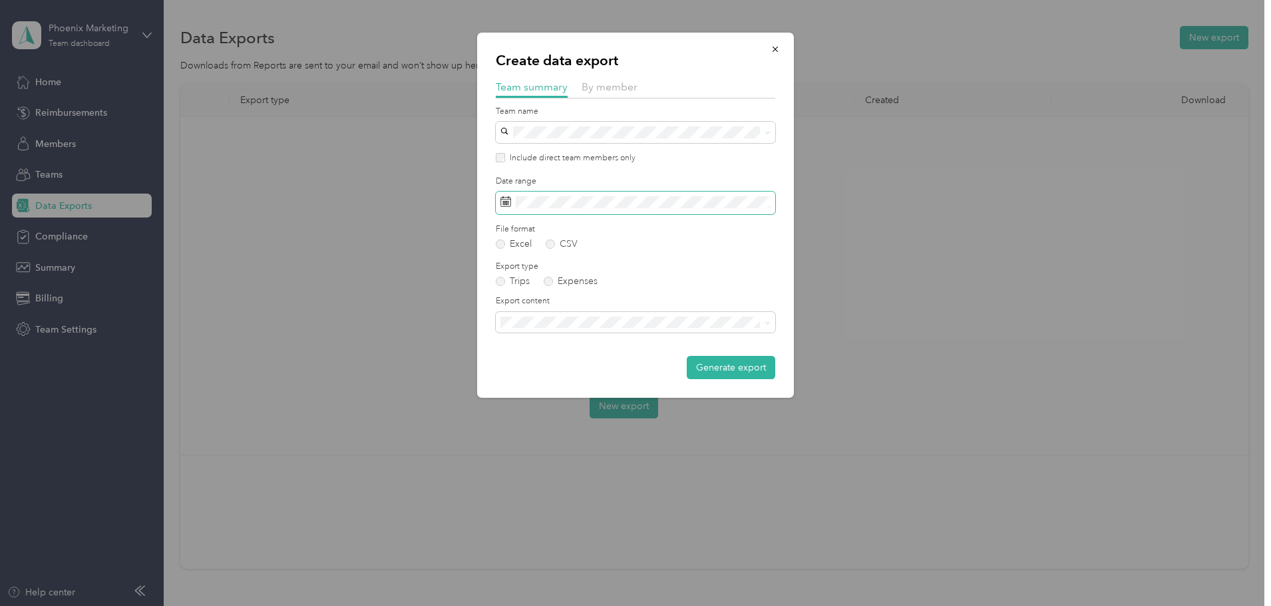
click at [507, 206] on icon at bounding box center [506, 201] width 11 height 11
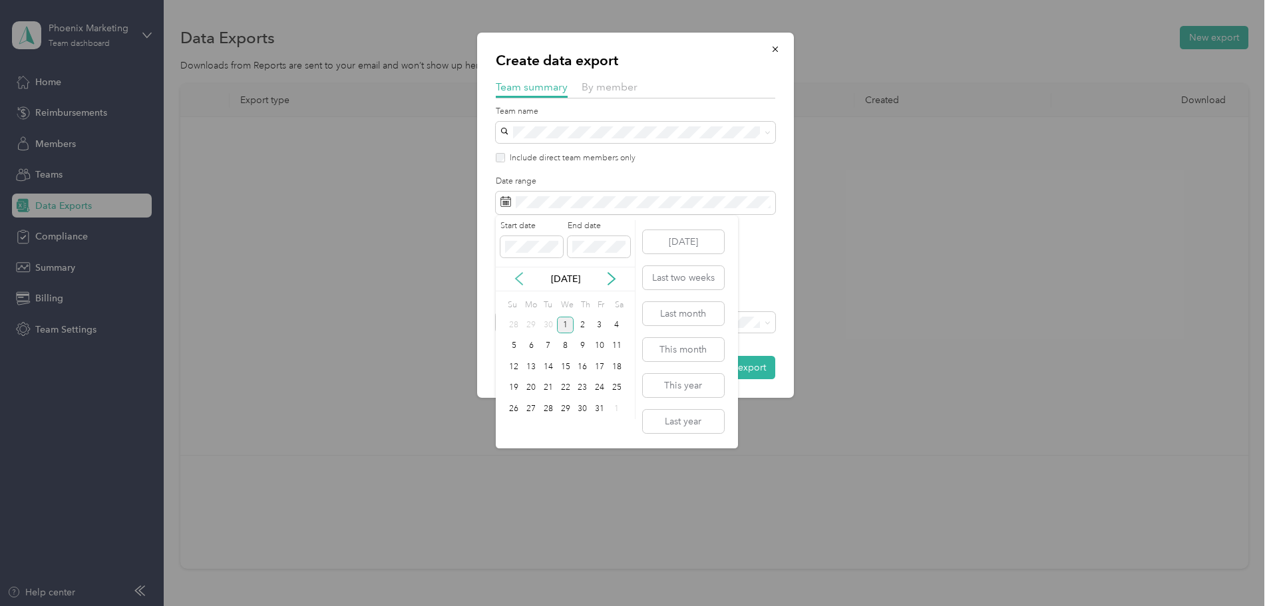
click at [520, 278] on icon at bounding box center [519, 278] width 13 height 13
click at [530, 319] on div "1" at bounding box center [530, 325] width 17 height 17
click at [604, 384] on div "26" at bounding box center [599, 388] width 17 height 17
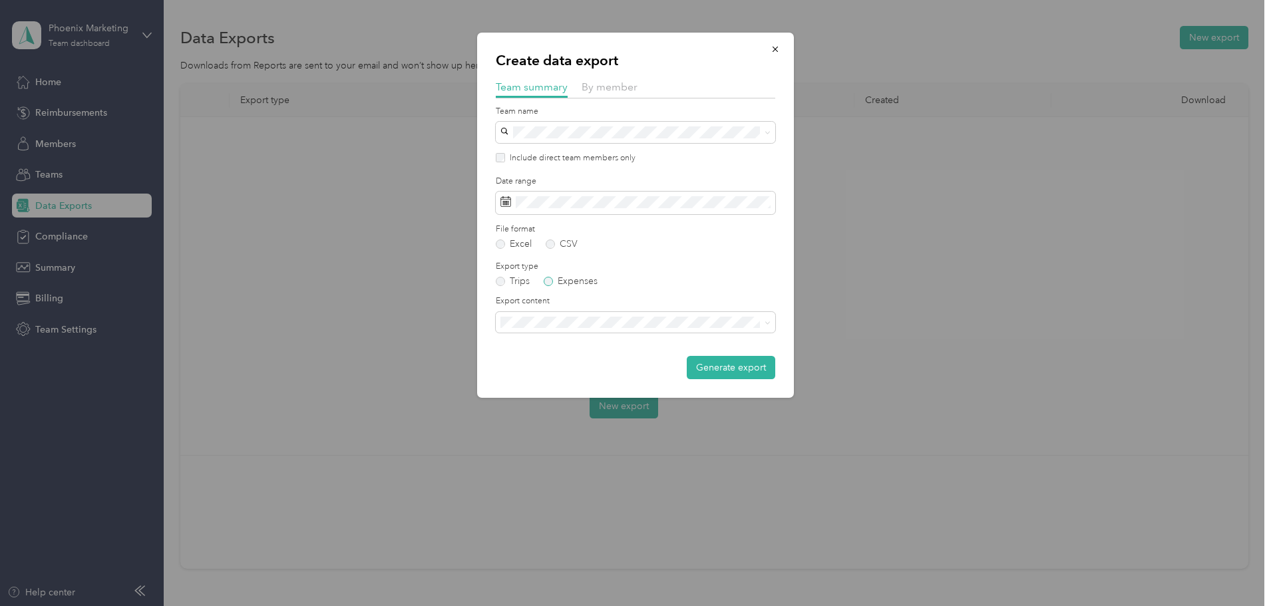
click at [562, 284] on label "Expenses" at bounding box center [571, 281] width 54 height 9
click at [561, 328] on span at bounding box center [636, 322] width 280 height 21
click at [768, 321] on icon at bounding box center [768, 323] width 6 height 6
click at [626, 364] on span "Summary and full expenses list" at bounding box center [569, 368] width 128 height 11
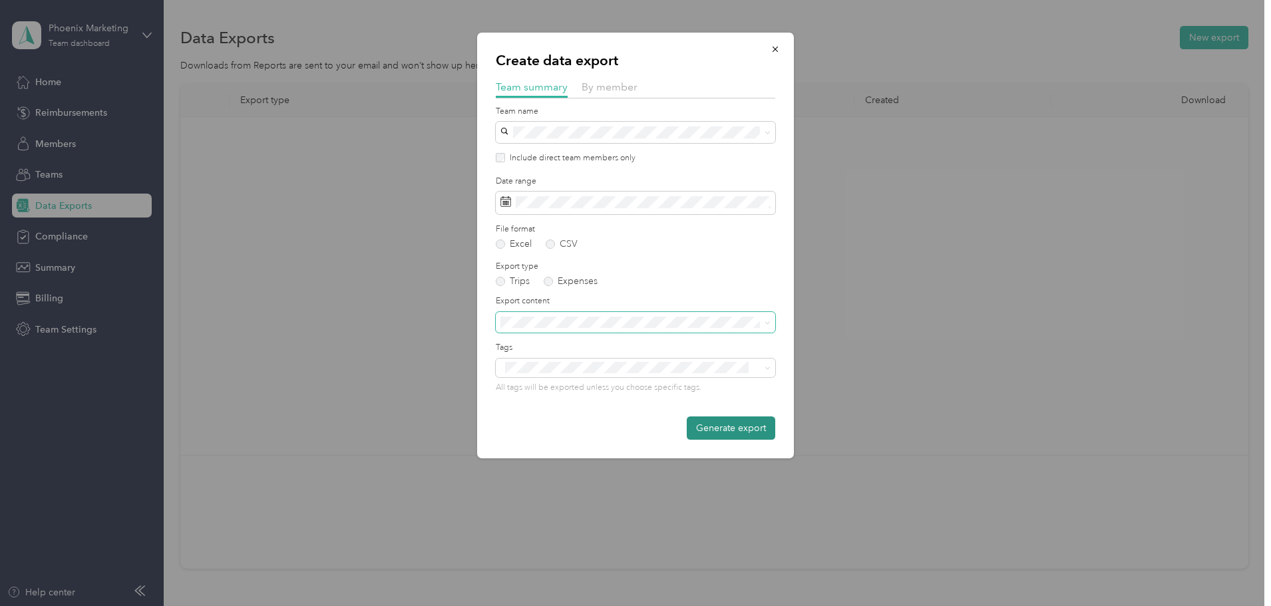
click at [743, 437] on button "Generate export" at bounding box center [731, 428] width 89 height 23
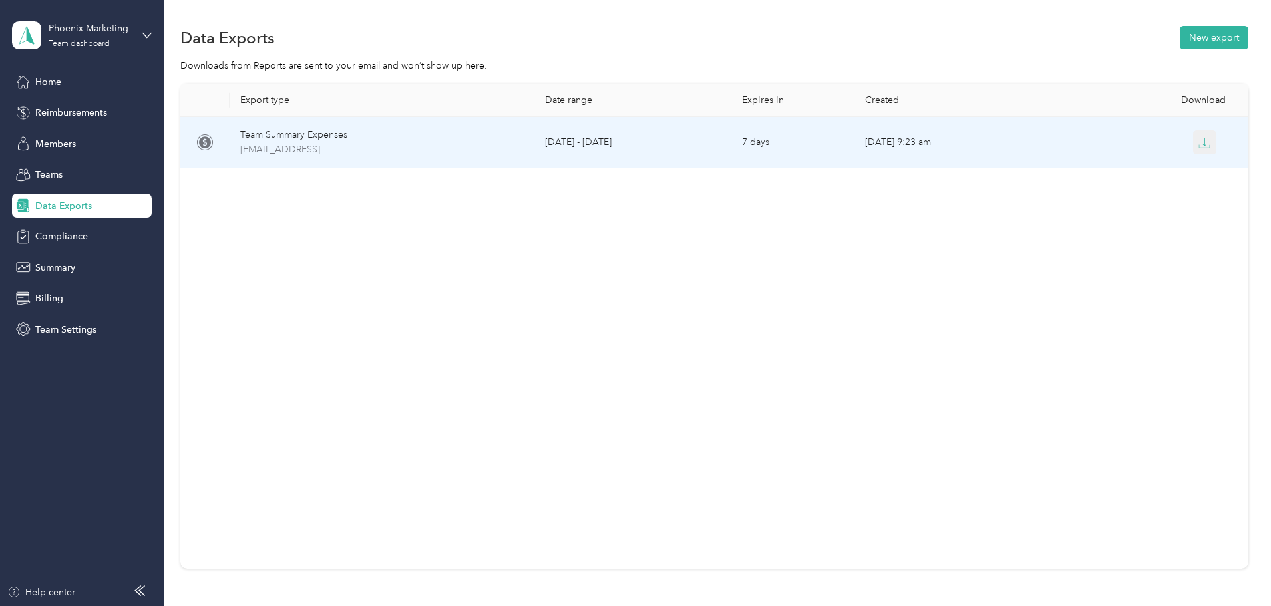
click at [1199, 141] on icon "button" at bounding box center [1205, 143] width 12 height 12
